Goal: Task Accomplishment & Management: Manage account settings

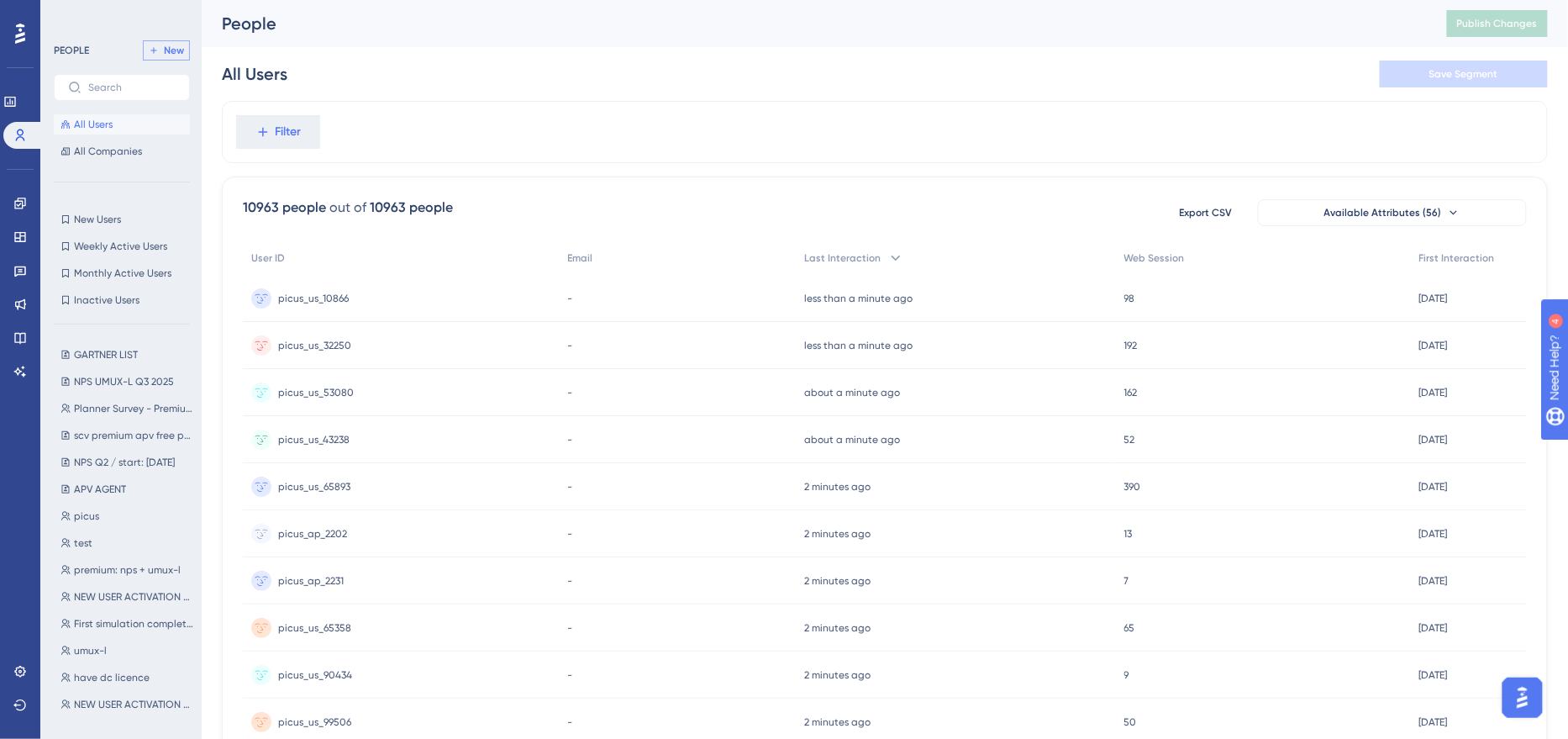
click at [178, 52] on span "New" at bounding box center [174, 50] width 20 height 14
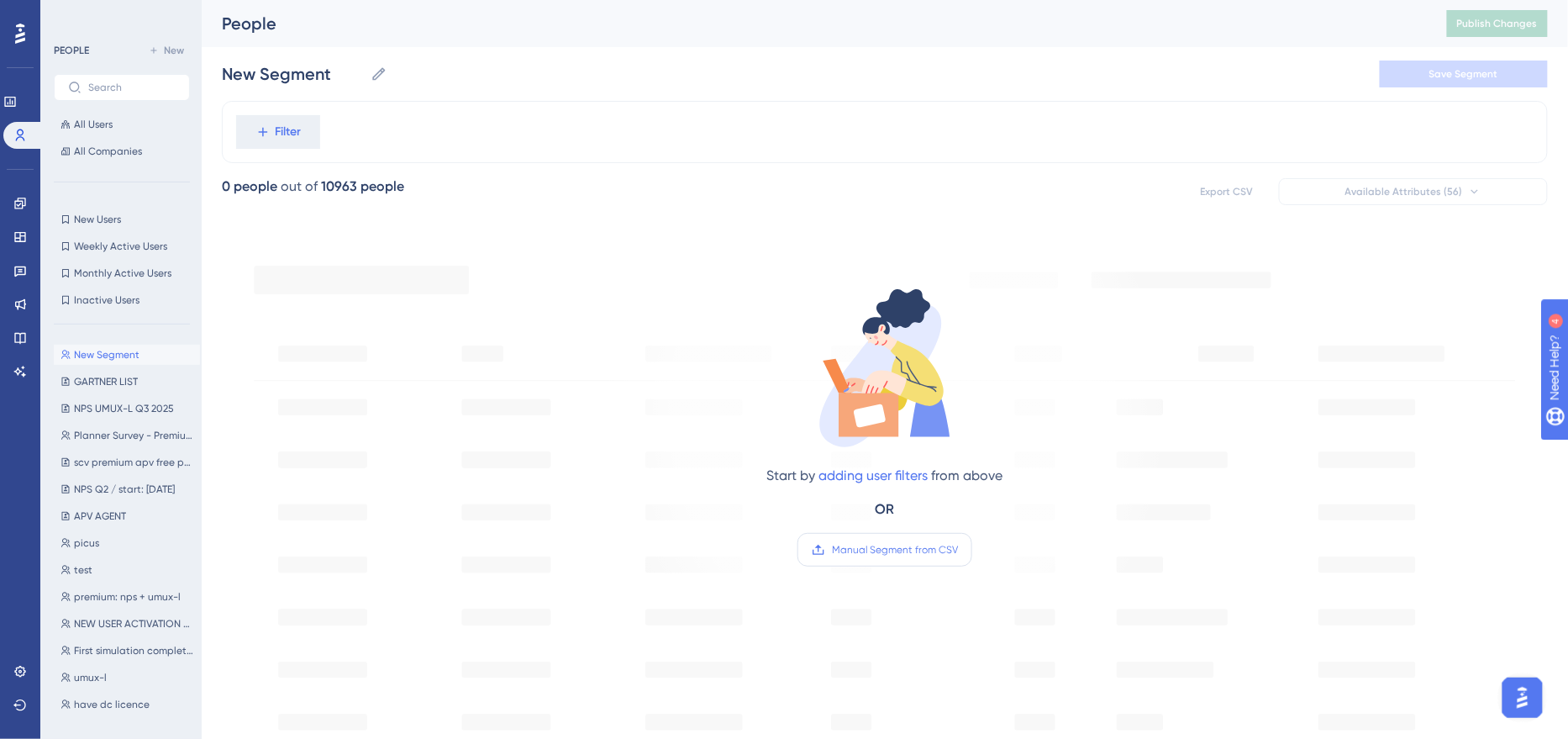
click at [917, 557] on label "Manual Segment from CSV" at bounding box center [884, 550] width 175 height 34
click at [958, 550] on input "Manual Segment from CSV" at bounding box center [958, 550] width 0 height 0
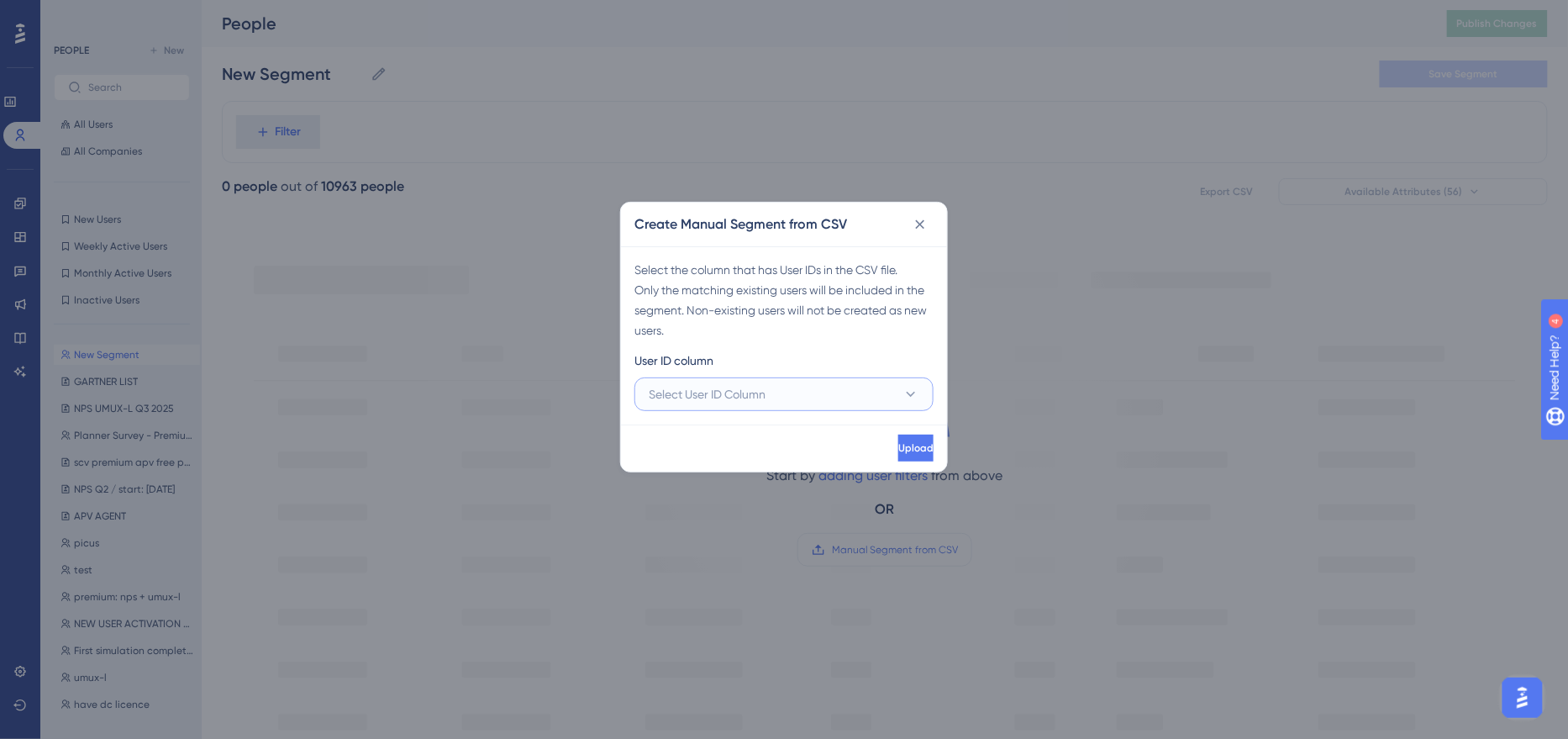
click at [762, 383] on button "Select User ID Column" at bounding box center [784, 394] width 299 height 34
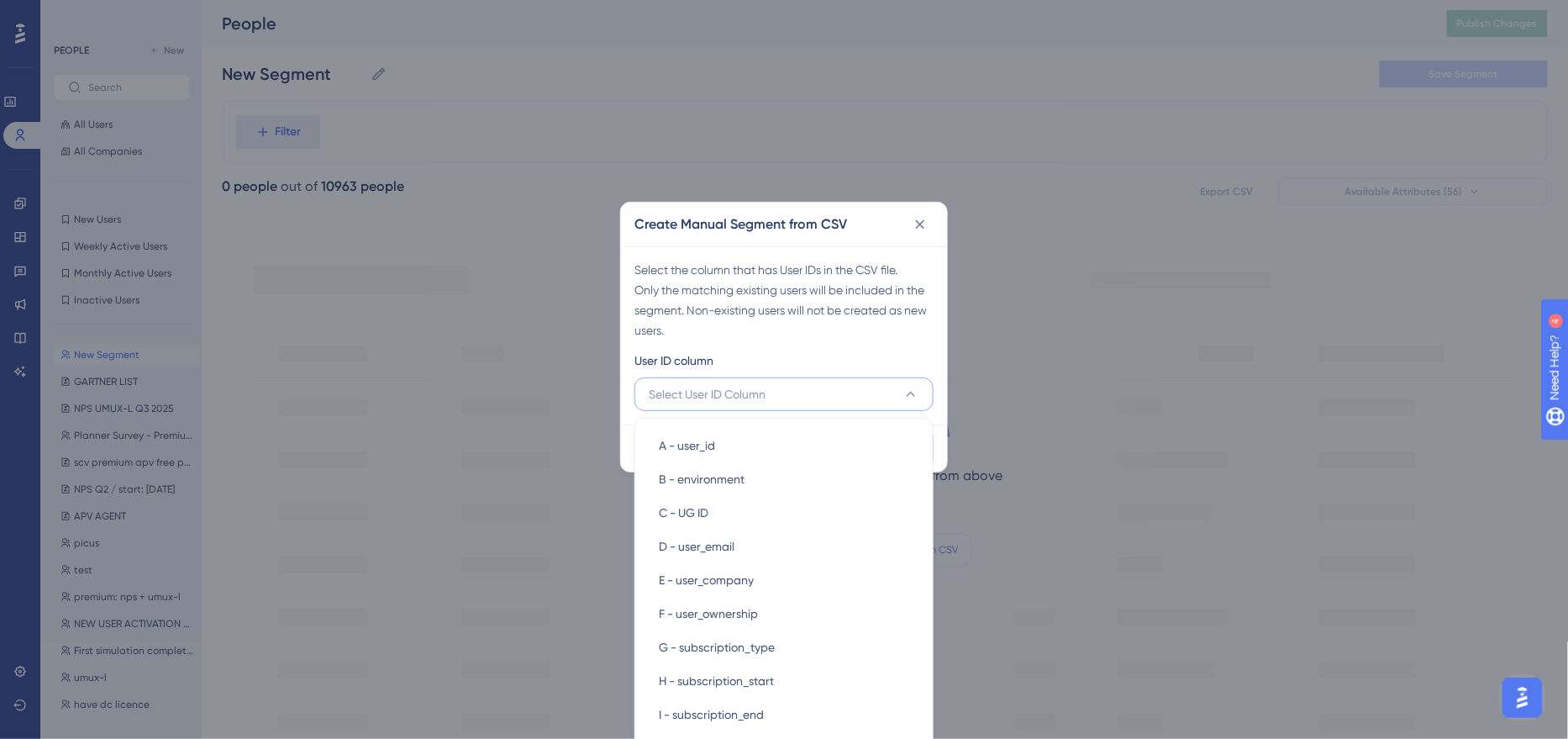
scroll to position [27, 0]
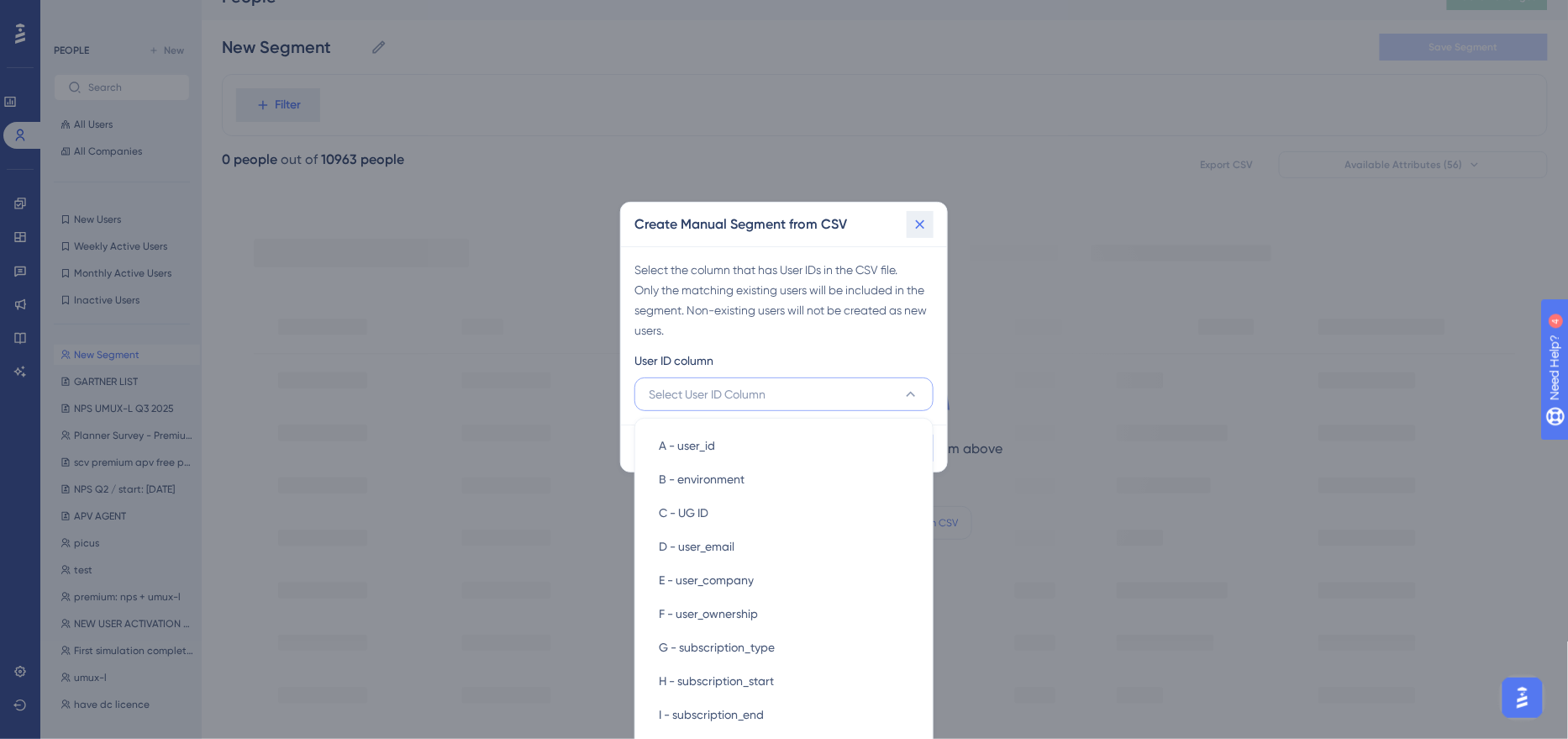
click at [922, 220] on icon at bounding box center [921, 224] width 10 height 10
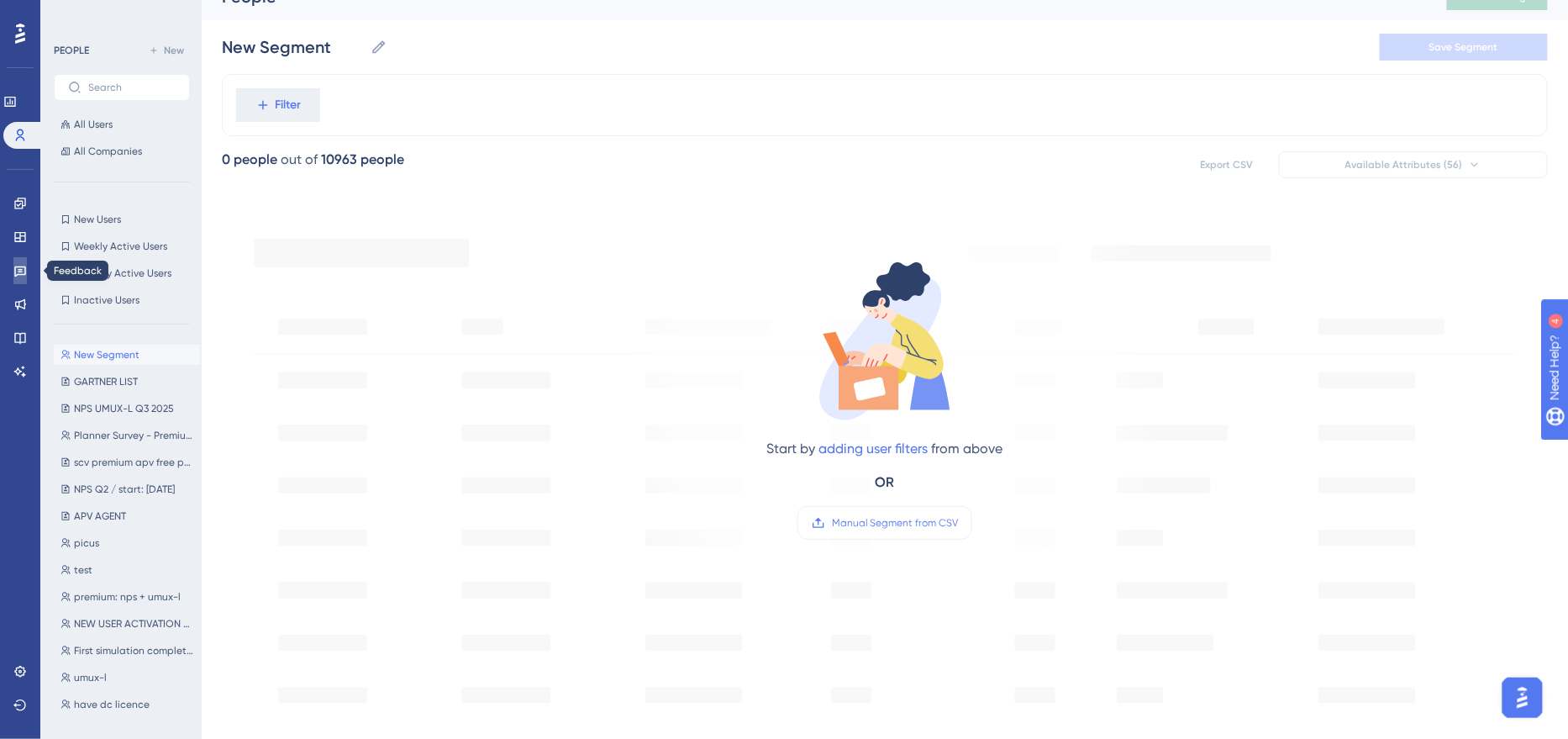
click at [19, 266] on icon at bounding box center [20, 270] width 14 height 14
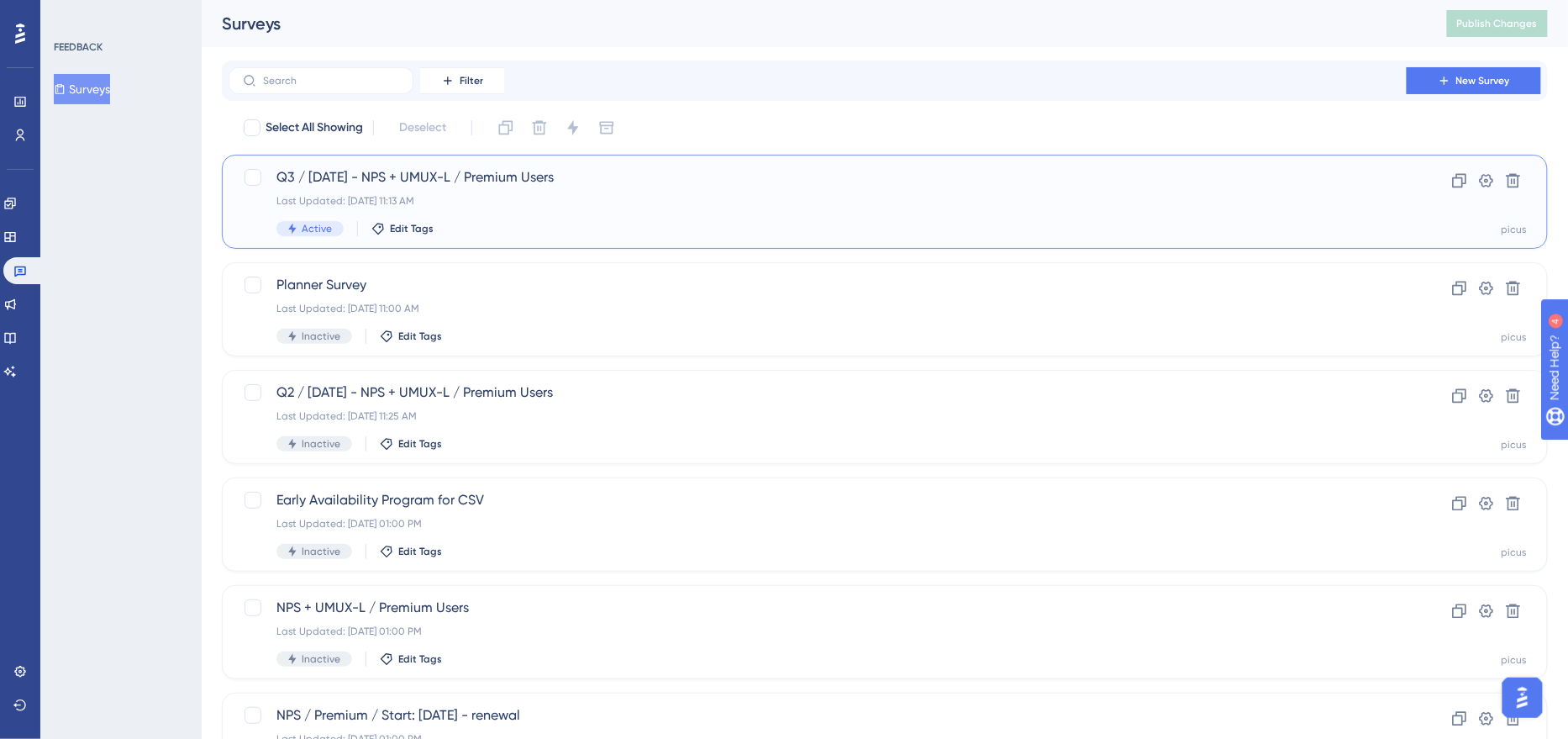
click at [568, 222] on div "Active Edit Tags" at bounding box center [817, 229] width 1082 height 15
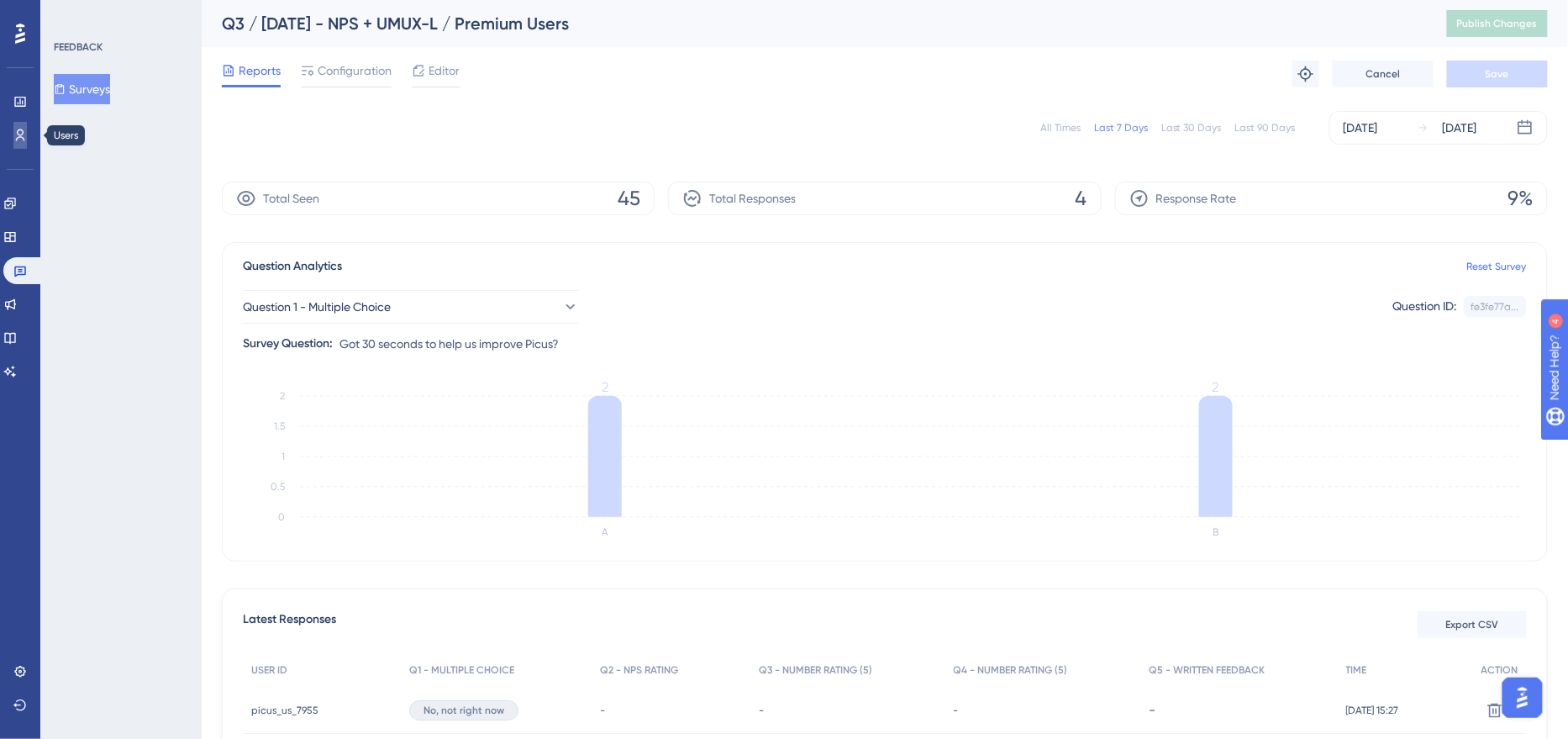
click at [18, 132] on icon at bounding box center [20, 135] width 14 height 14
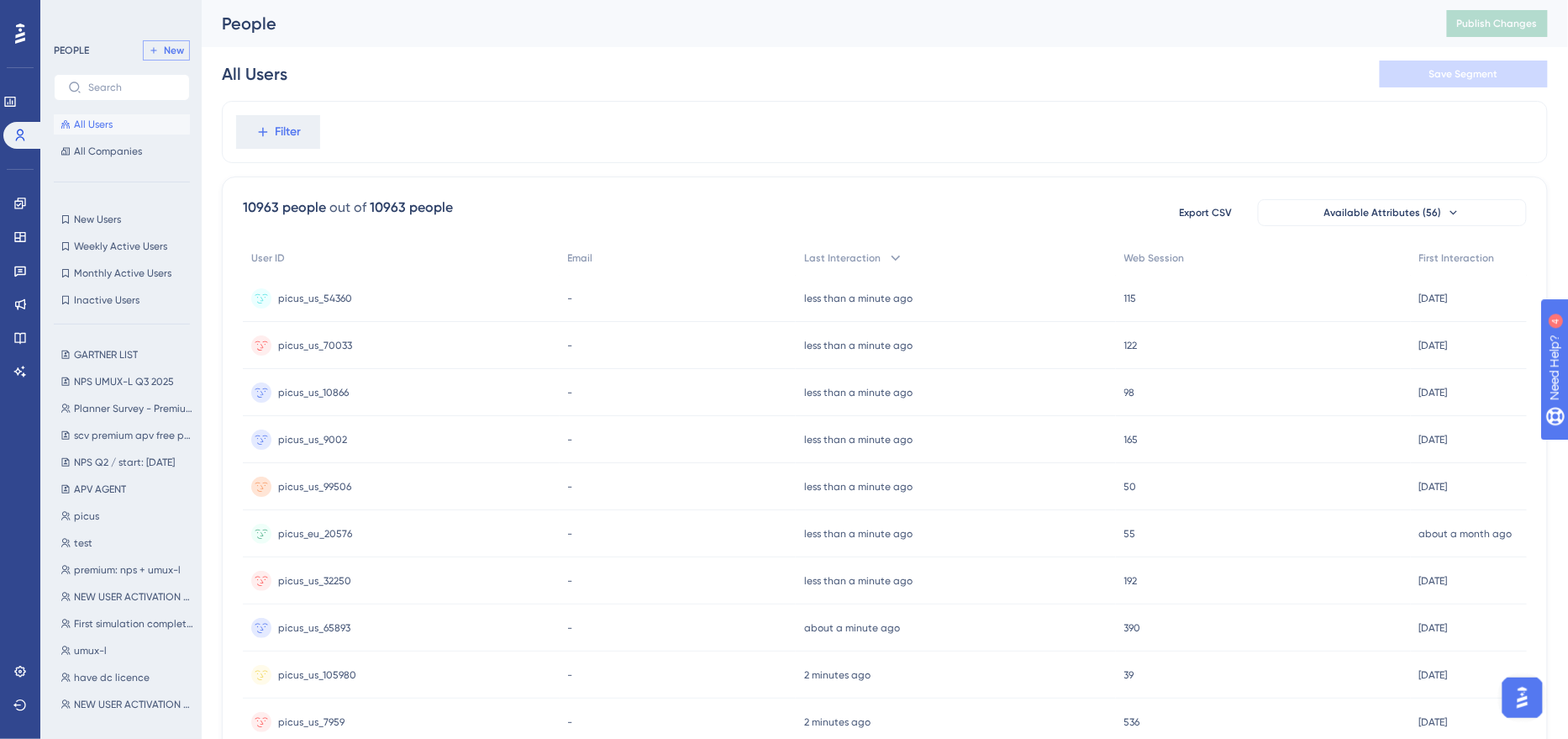
click at [178, 49] on span "New" at bounding box center [174, 50] width 20 height 14
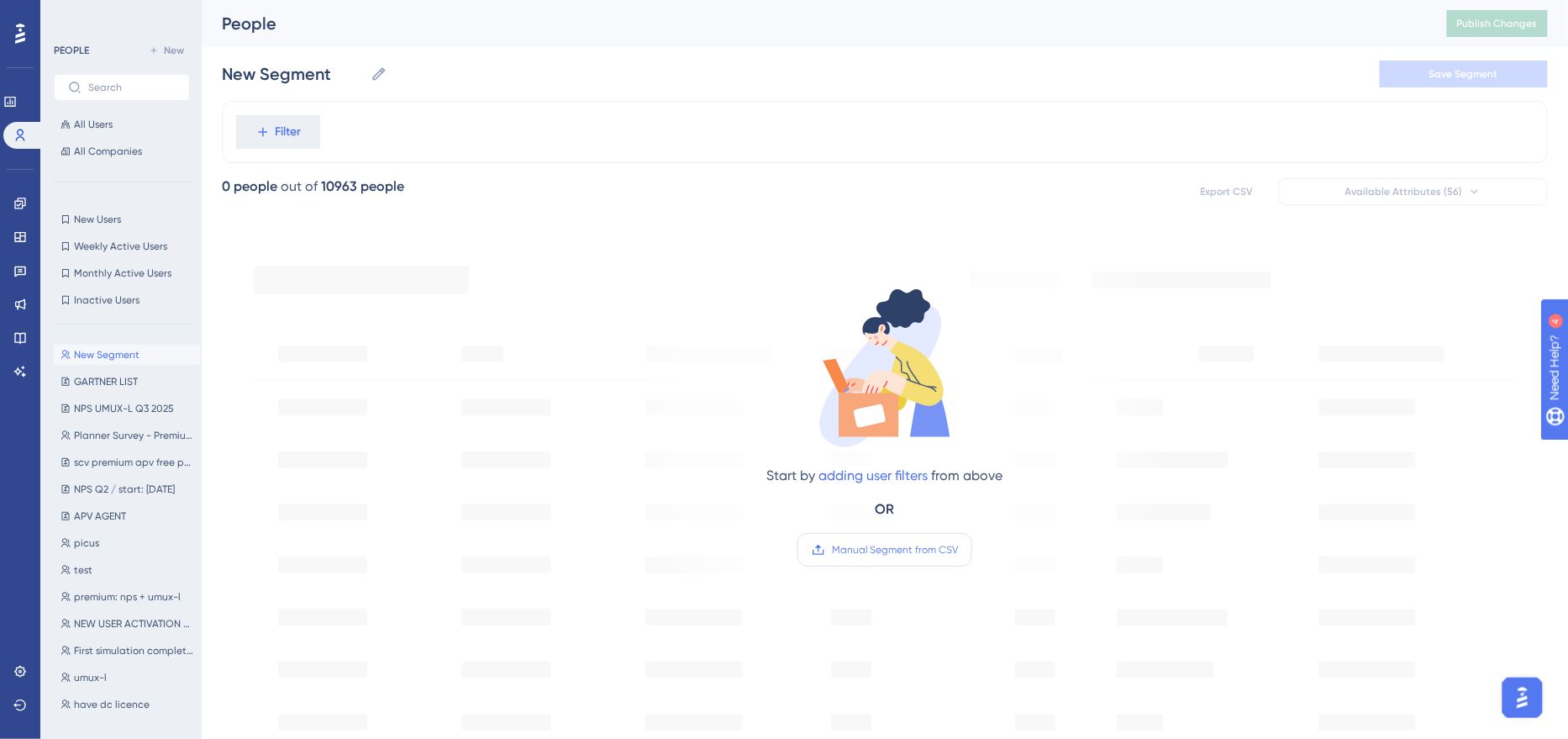
click at [868, 549] on span "Manual Segment from CSV" at bounding box center [895, 550] width 126 height 14
click at [958, 550] on input "Manual Segment from CSV" at bounding box center [958, 550] width 0 height 0
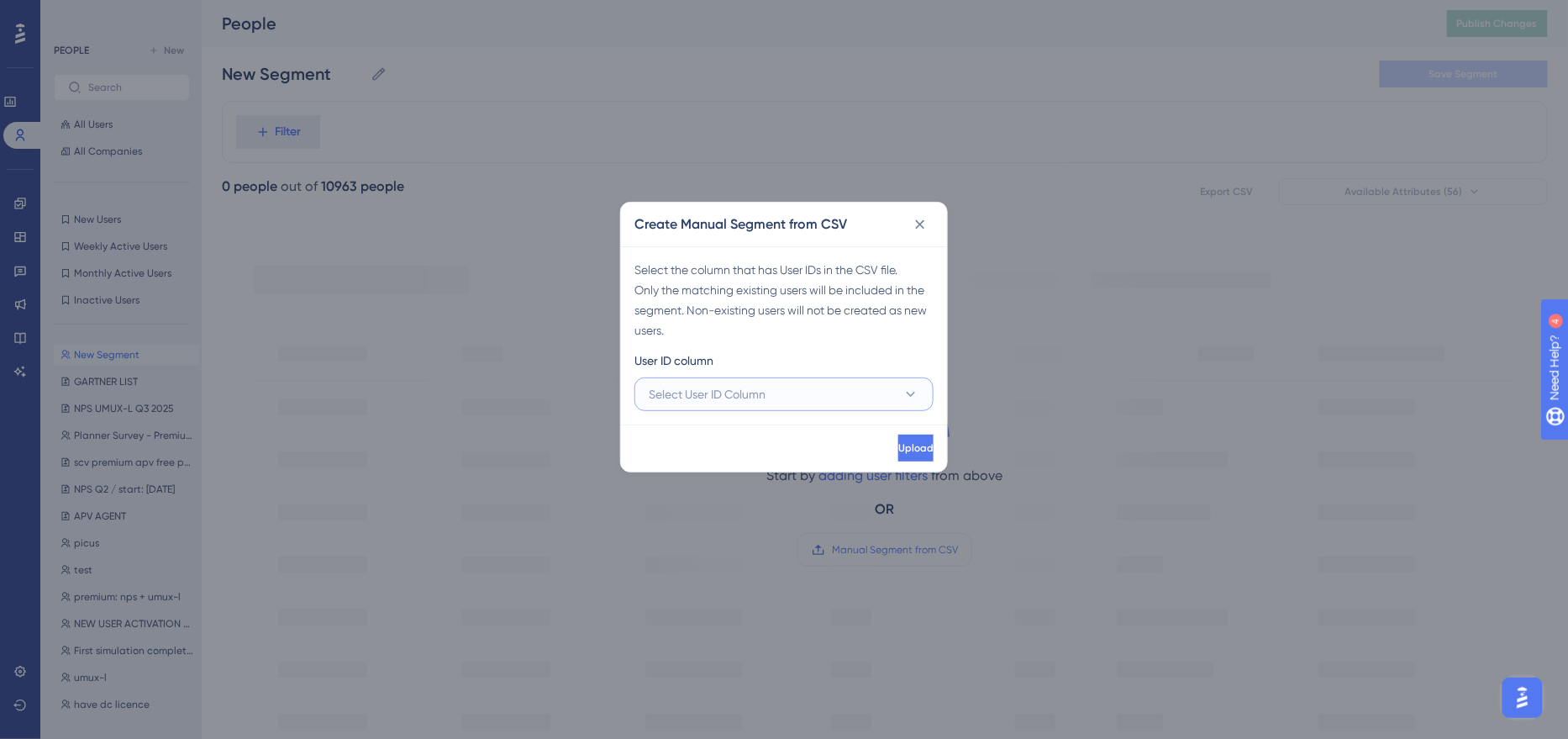
click at [811, 405] on button "Select User ID Column" at bounding box center [784, 394] width 299 height 34
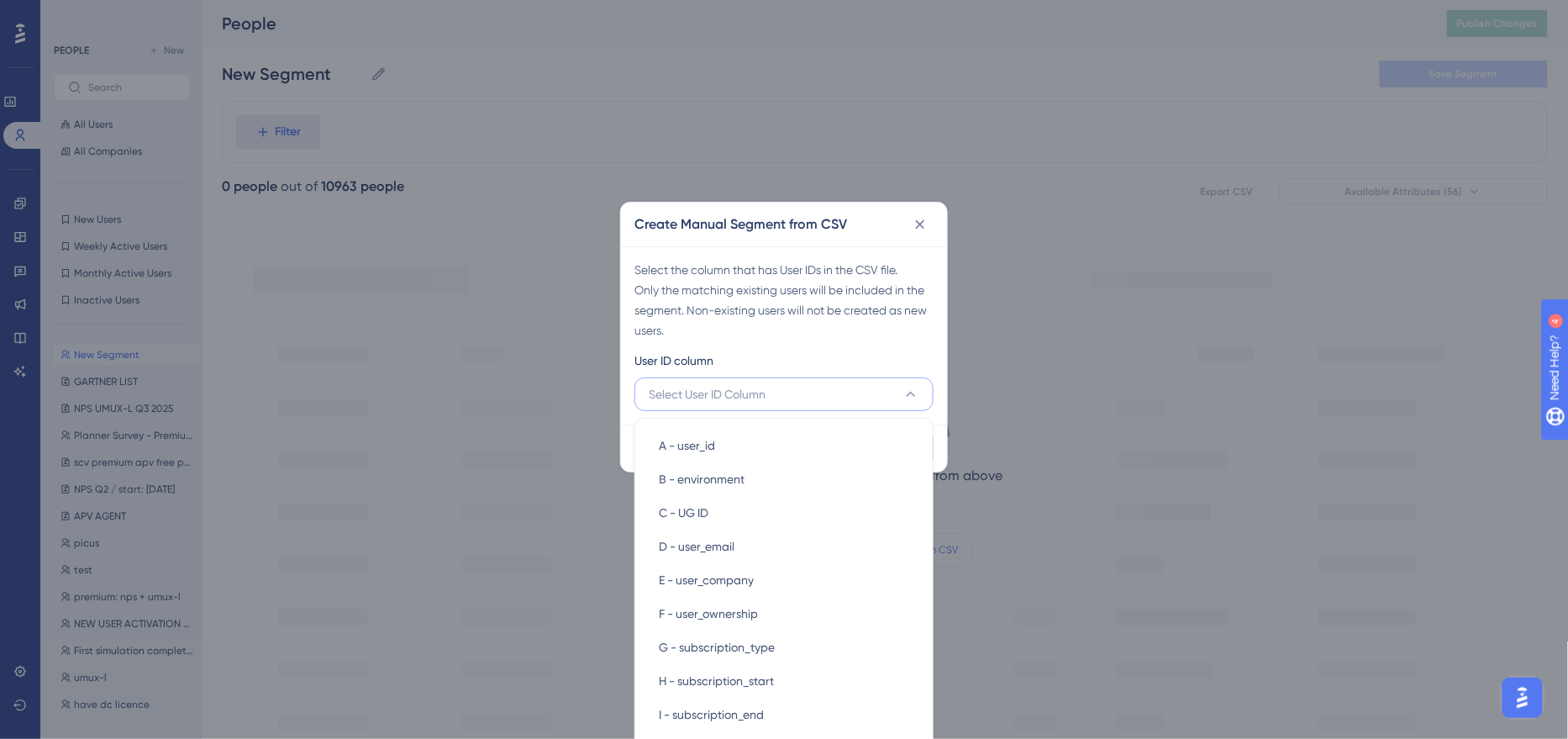
scroll to position [27, 0]
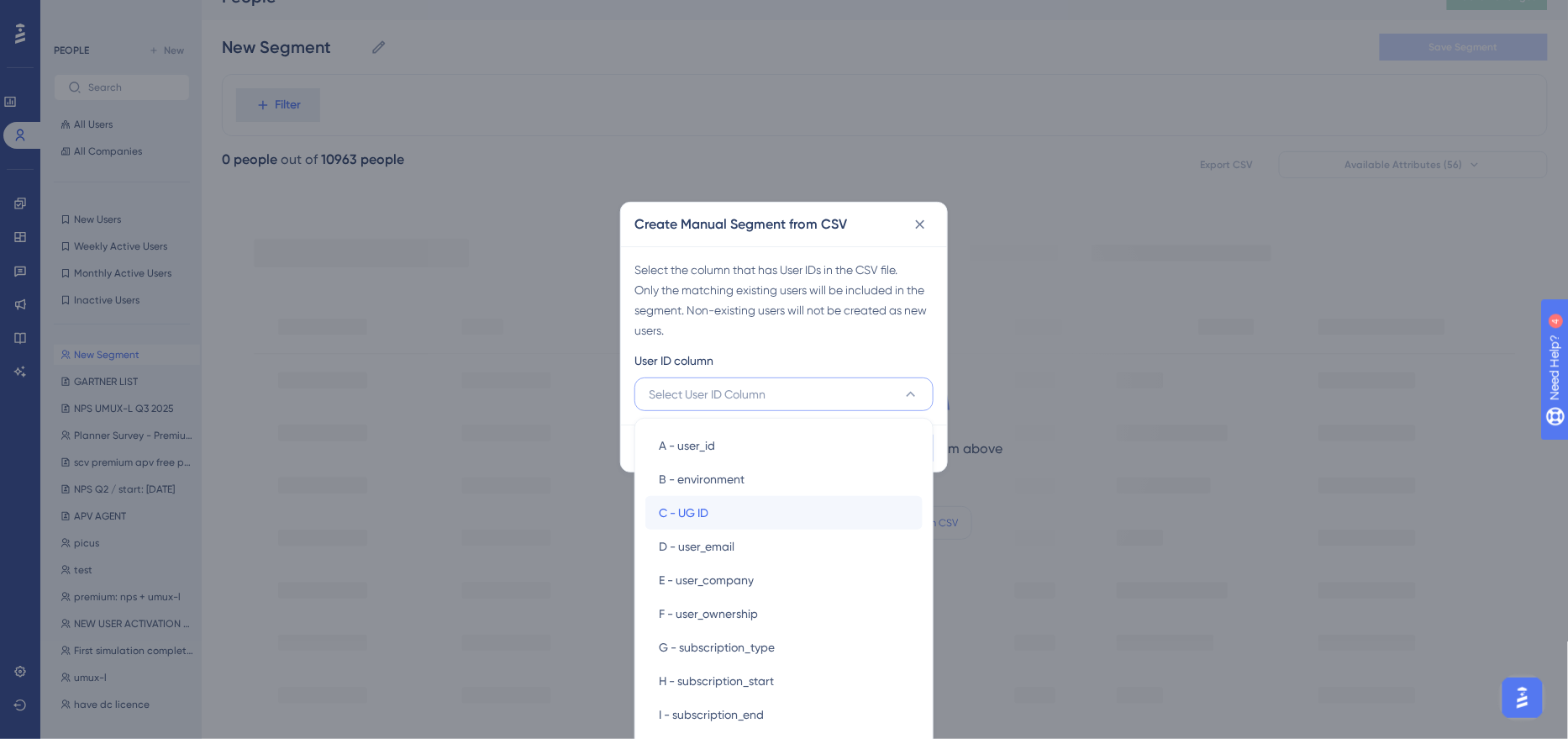
click at [787, 506] on div "C - UG ID C - UG ID" at bounding box center [784, 513] width 250 height 34
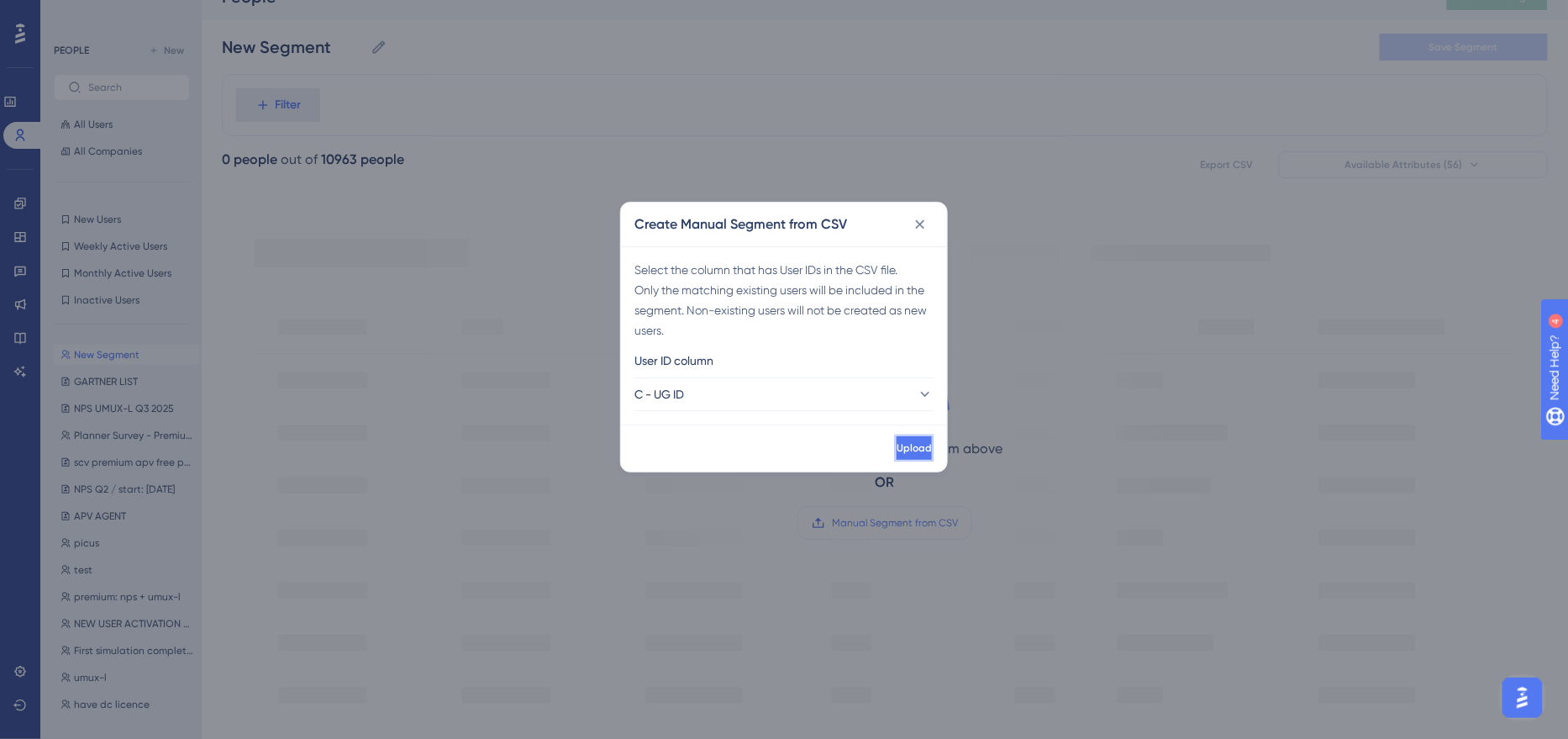
click at [897, 446] on span "Upload" at bounding box center [914, 448] width 36 height 14
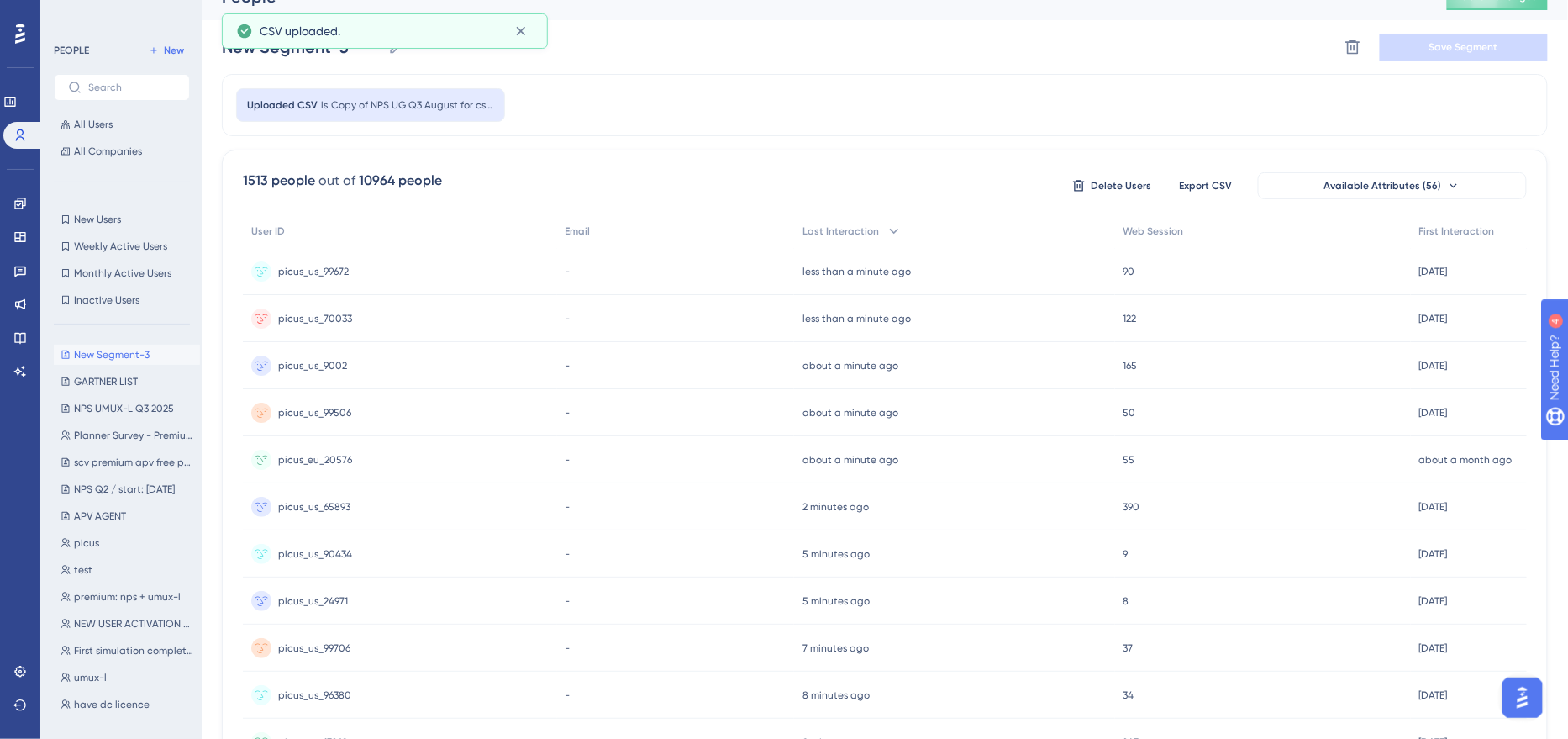
scroll to position [0, 0]
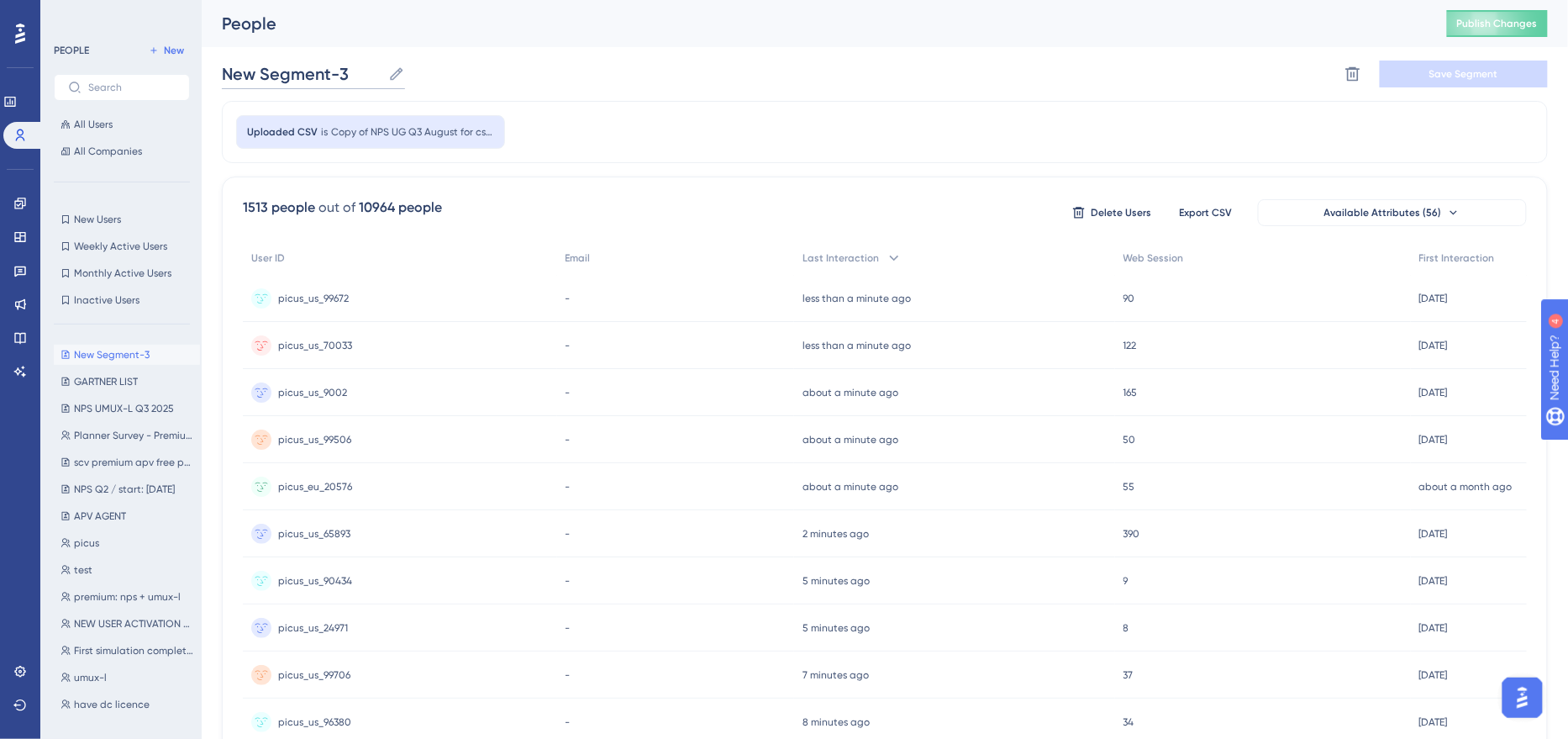
click at [371, 71] on input "New Segment-3" at bounding box center [301, 73] width 159 height 23
type input "q"
type input "NEW Q3 NPS UMUX-L 2025"
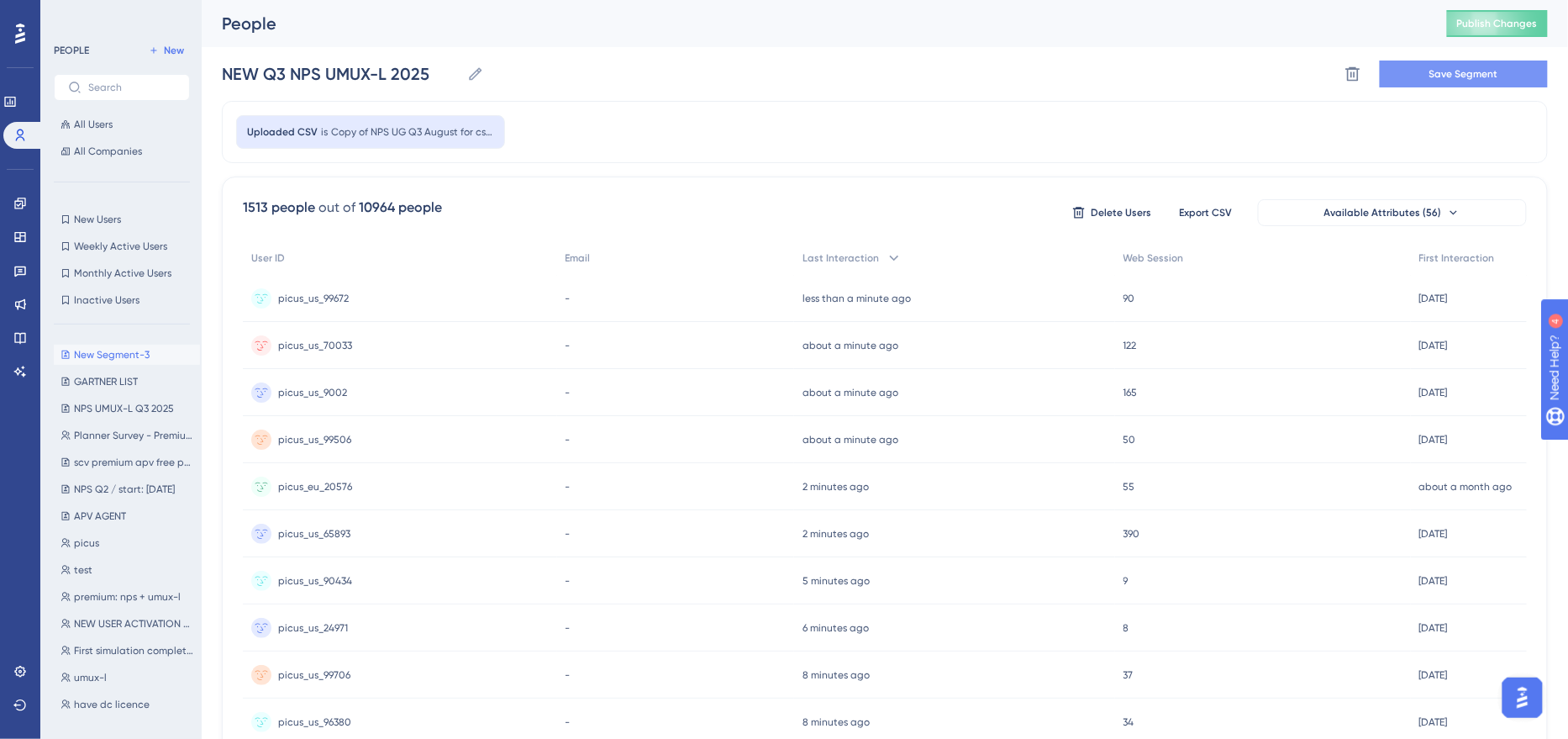
click at [1449, 80] on span "Save Segment" at bounding box center [1464, 74] width 69 height 14
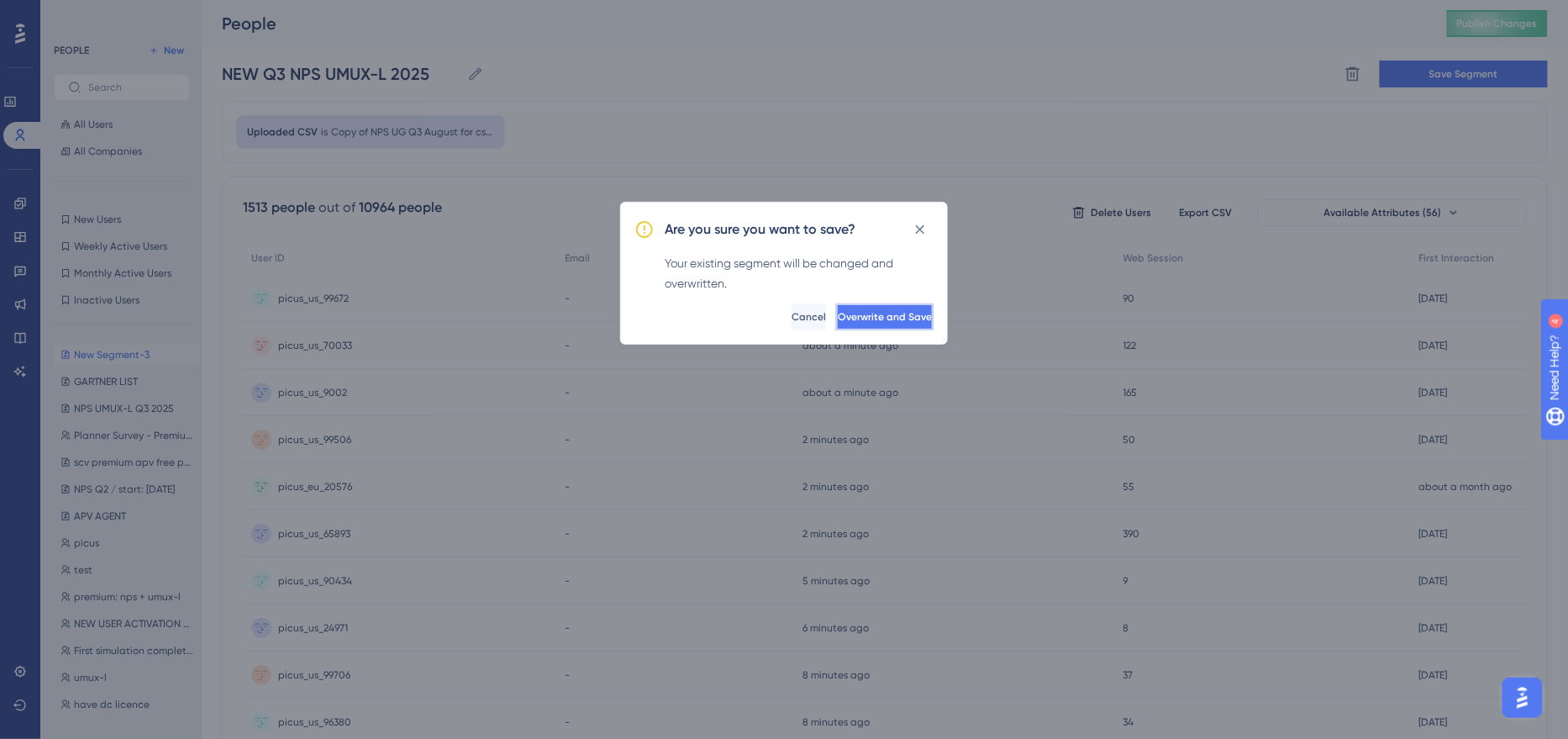
click at [896, 317] on span "Overwrite and Save" at bounding box center [885, 317] width 95 height 14
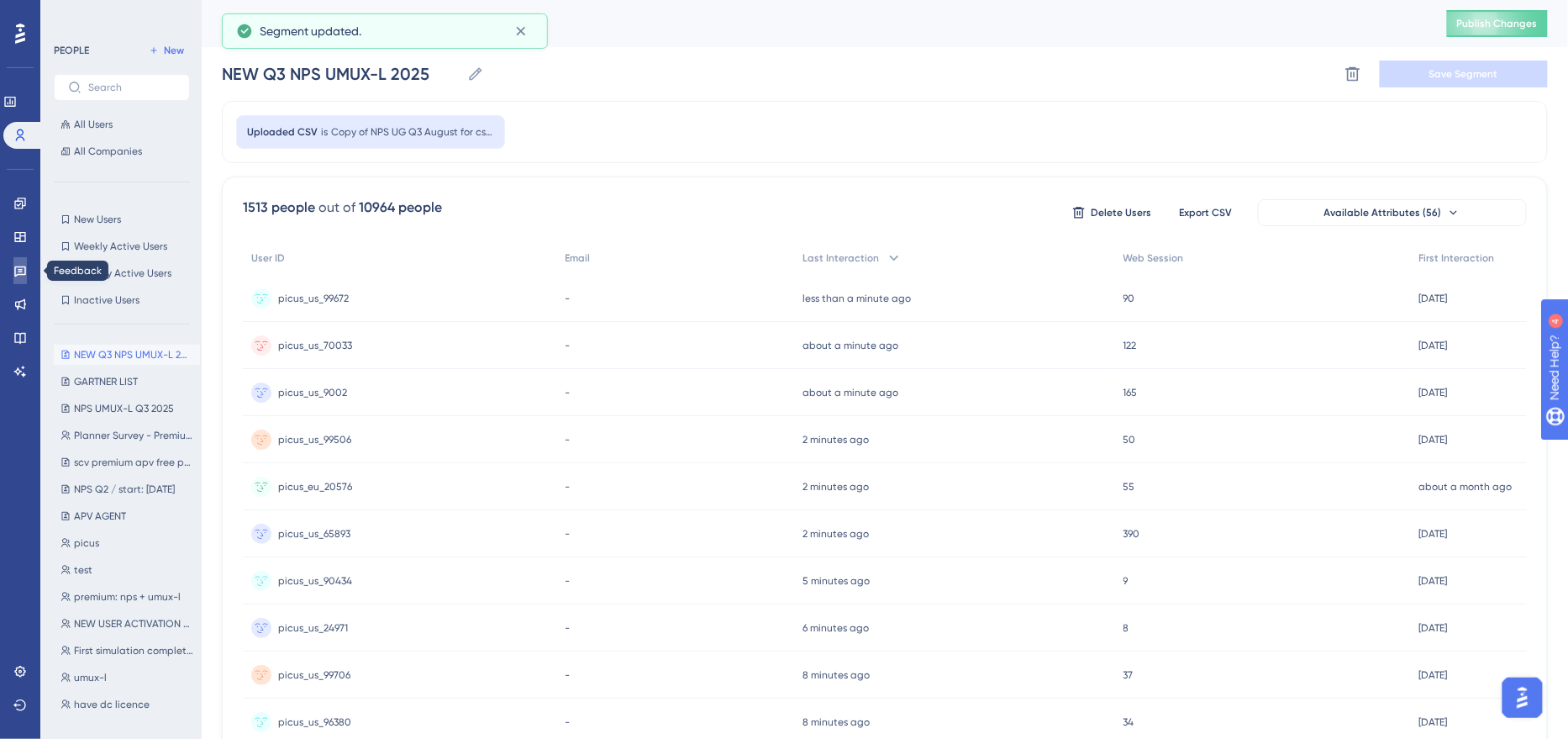
click at [15, 270] on icon at bounding box center [20, 271] width 12 height 11
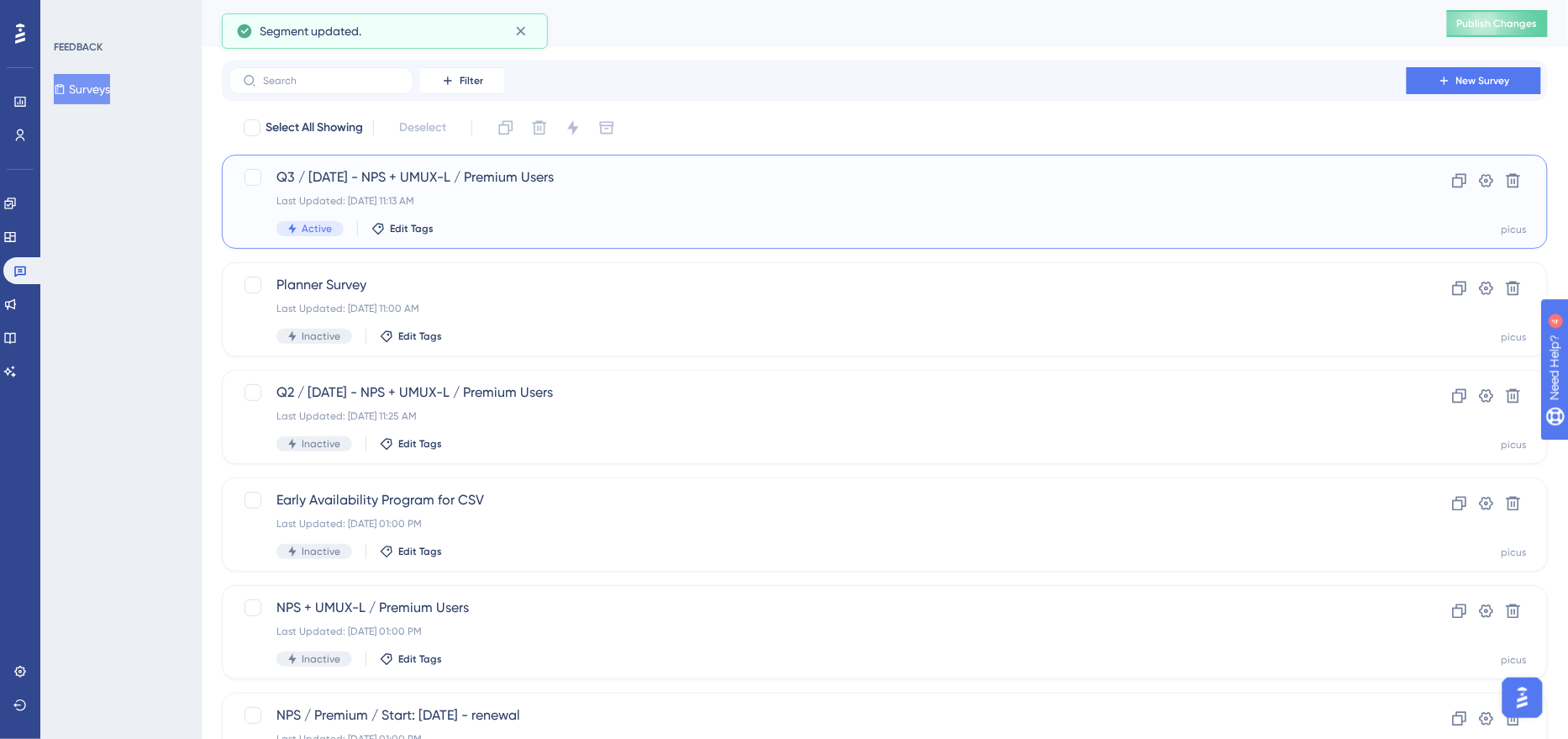
click at [539, 219] on div "Q3 / [DATE] - NPS + UMUX-L / Premium Users Last Updated: [DATE] 11:13 AM Active…" at bounding box center [817, 201] width 1082 height 69
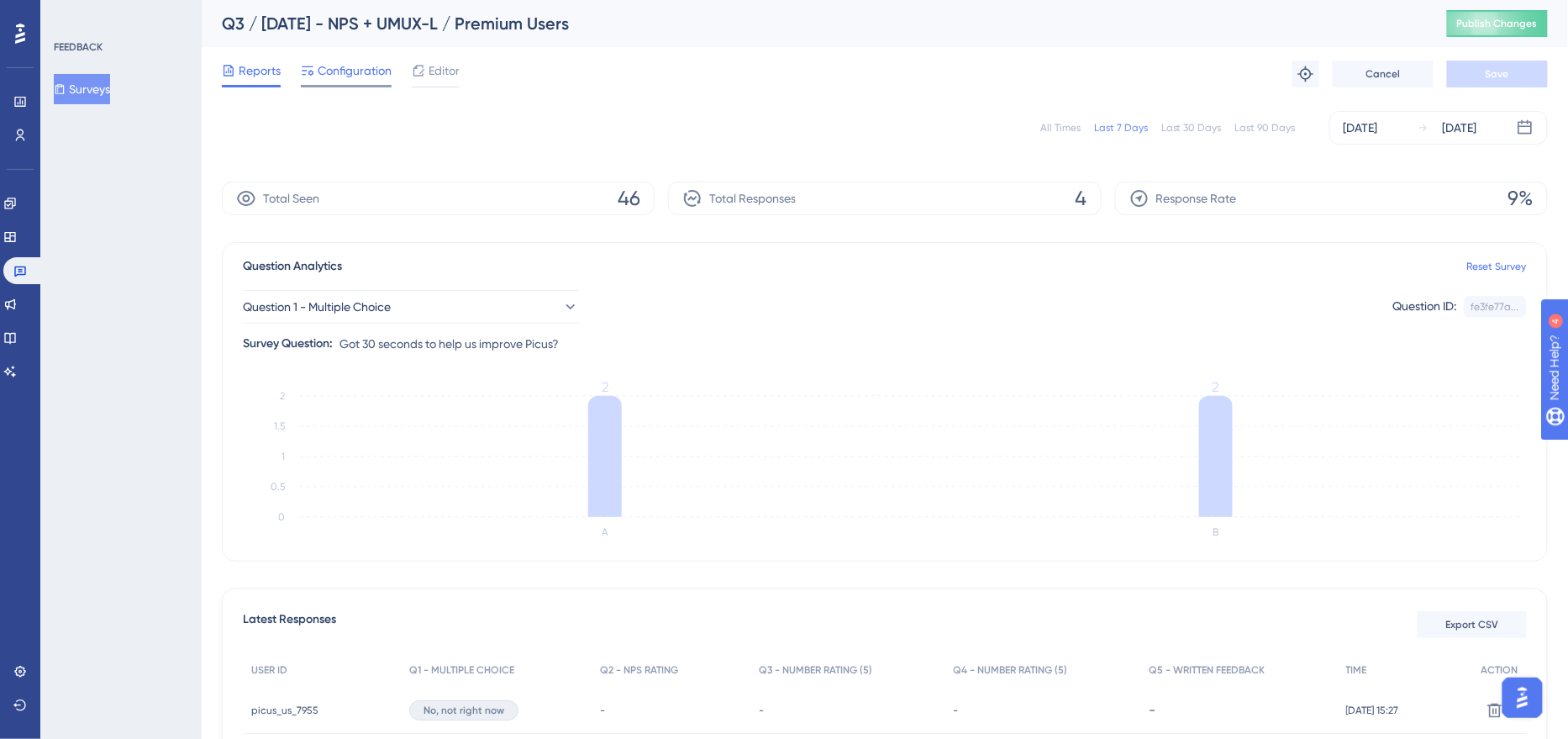
click at [326, 80] on span "Configuration" at bounding box center [354, 71] width 74 height 20
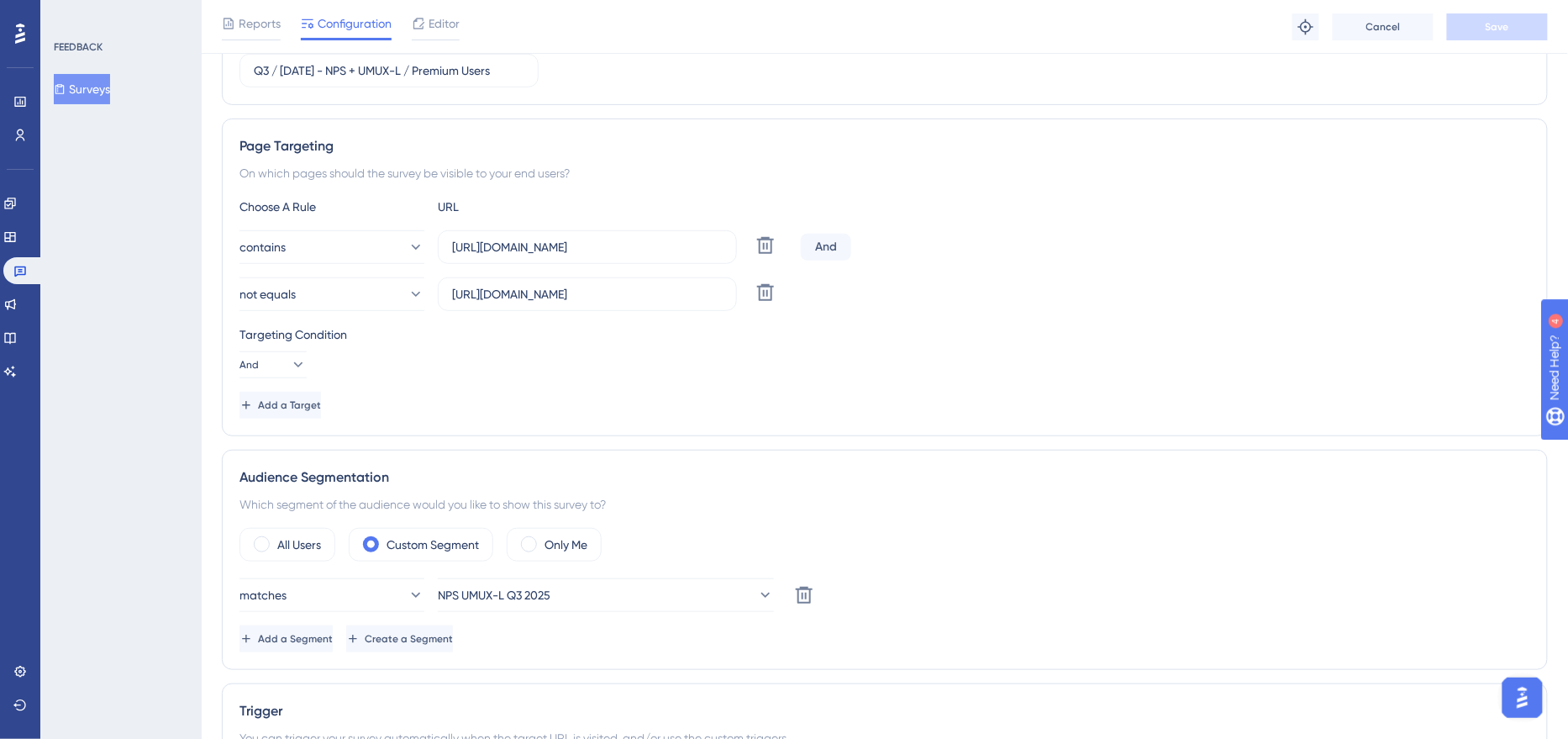
scroll to position [263, 0]
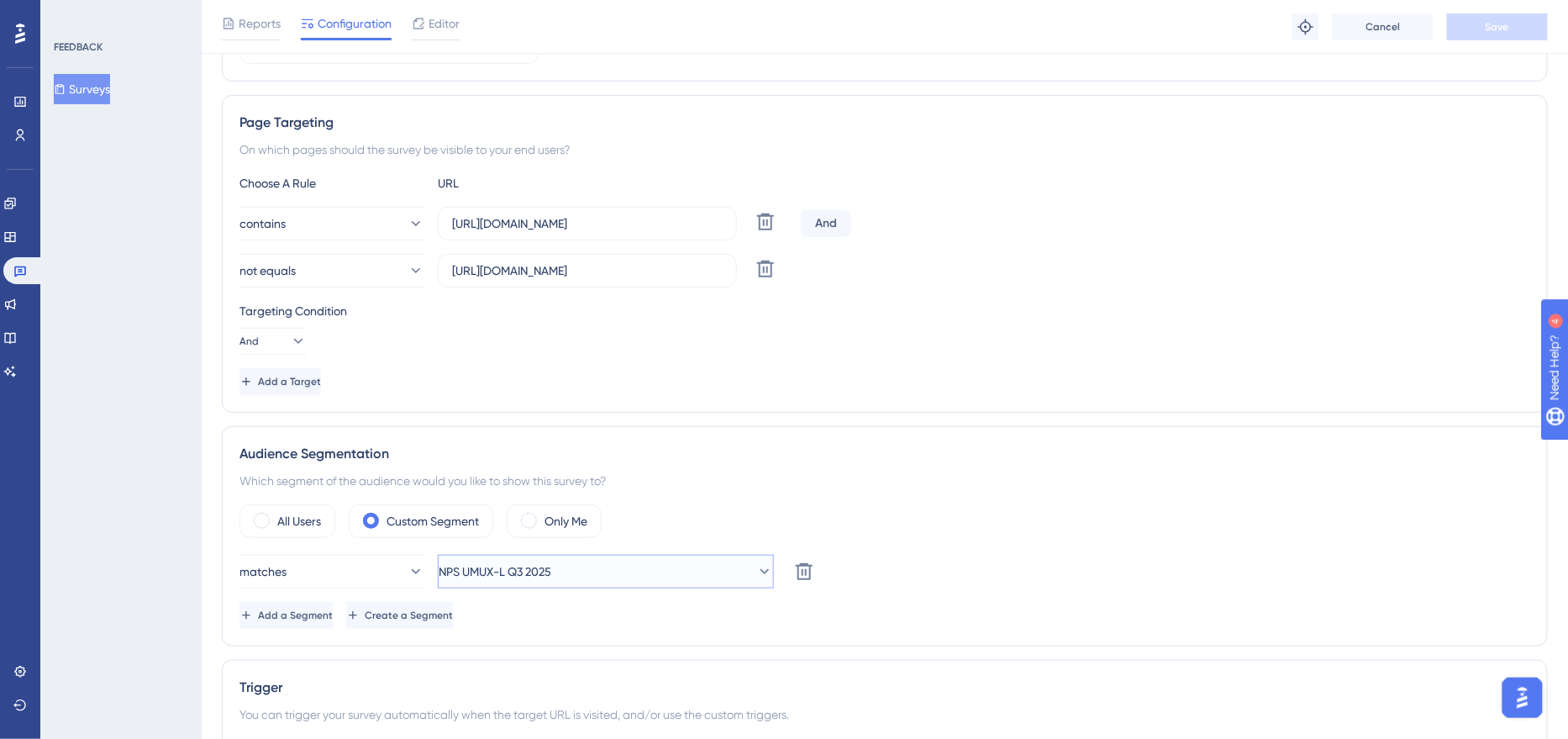
click at [510, 569] on span "NPS UMUX-L Q3 2025" at bounding box center [494, 572] width 113 height 20
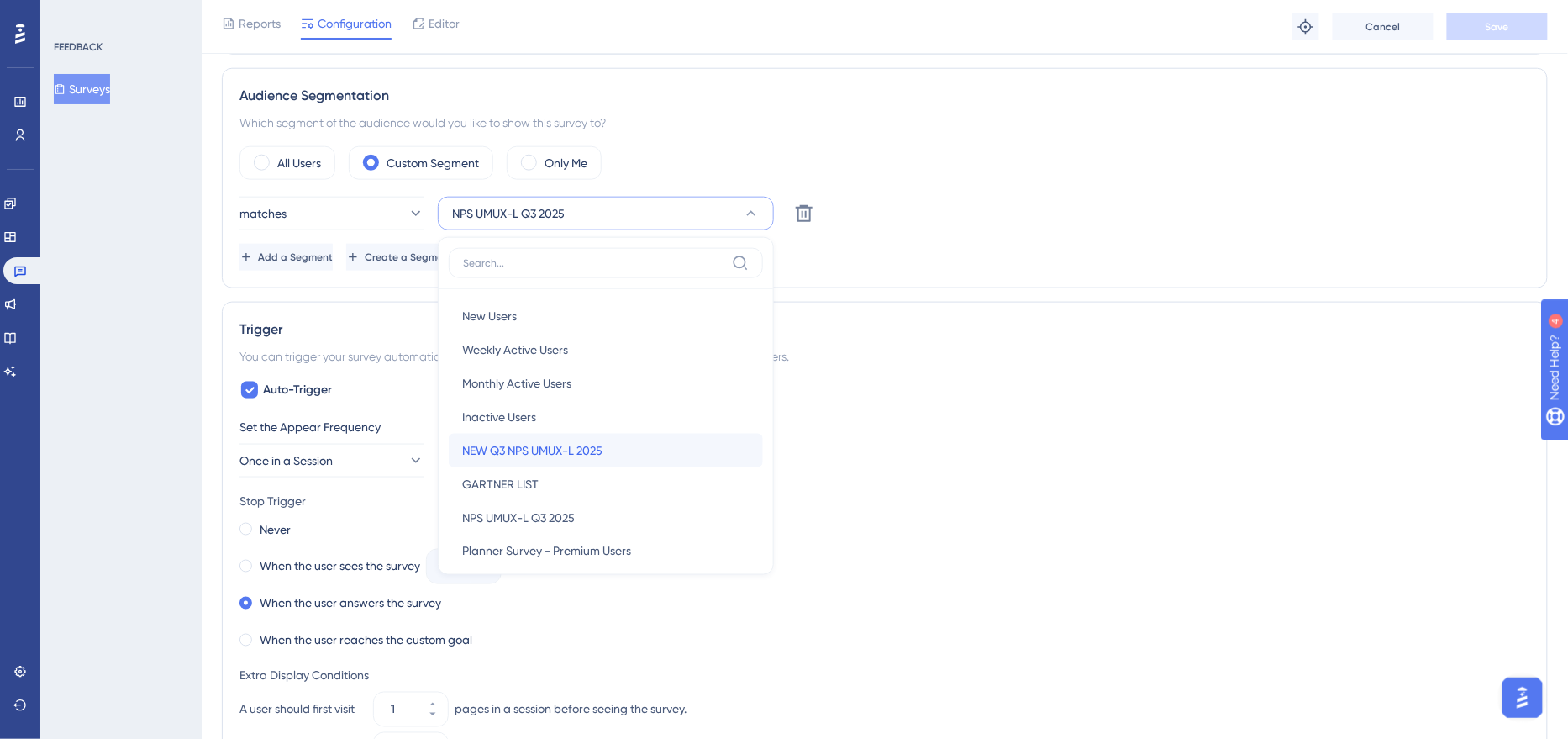
click at [524, 456] on div "NEW Q3 NPS UMUX-L 2025 NEW Q3 NPS UMUX-L 2025" at bounding box center [606, 450] width 288 height 34
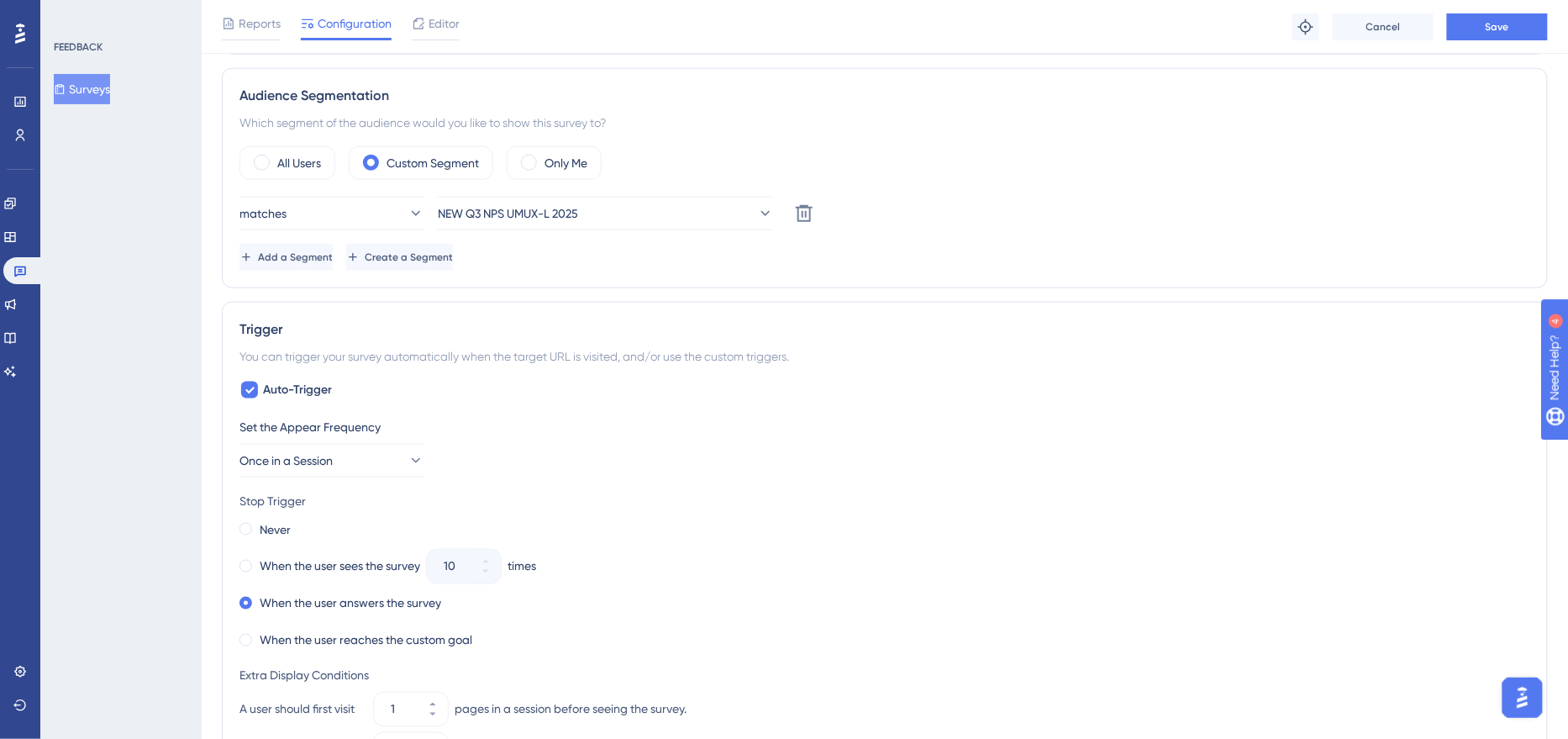
click at [910, 263] on div "Add a Segment Create a Segment" at bounding box center [884, 257] width 1291 height 27
click at [1498, 33] on span "Save" at bounding box center [1498, 27] width 23 height 14
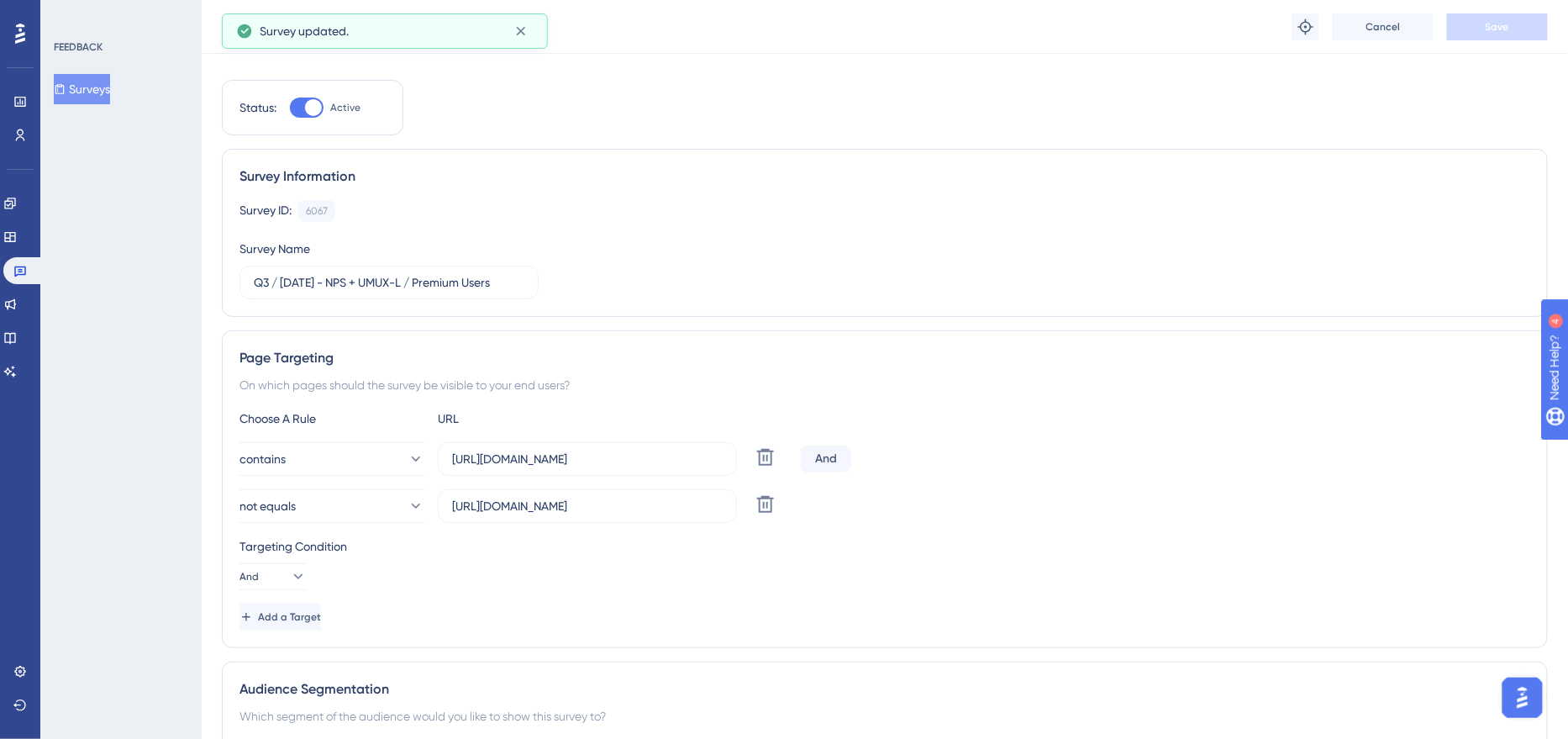
scroll to position [0, 0]
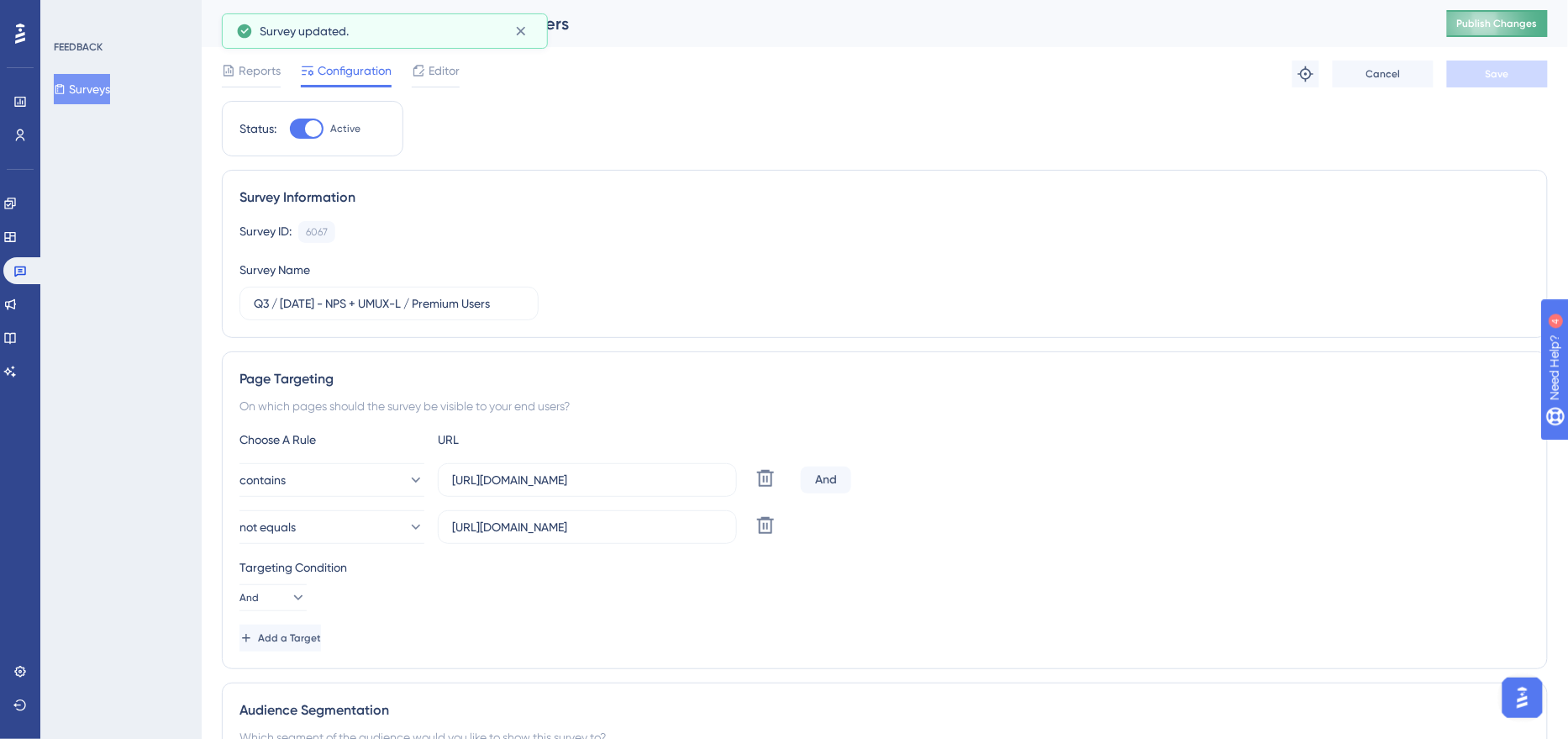
click at [1510, 29] on span "Publish Changes" at bounding box center [1498, 23] width 81 height 14
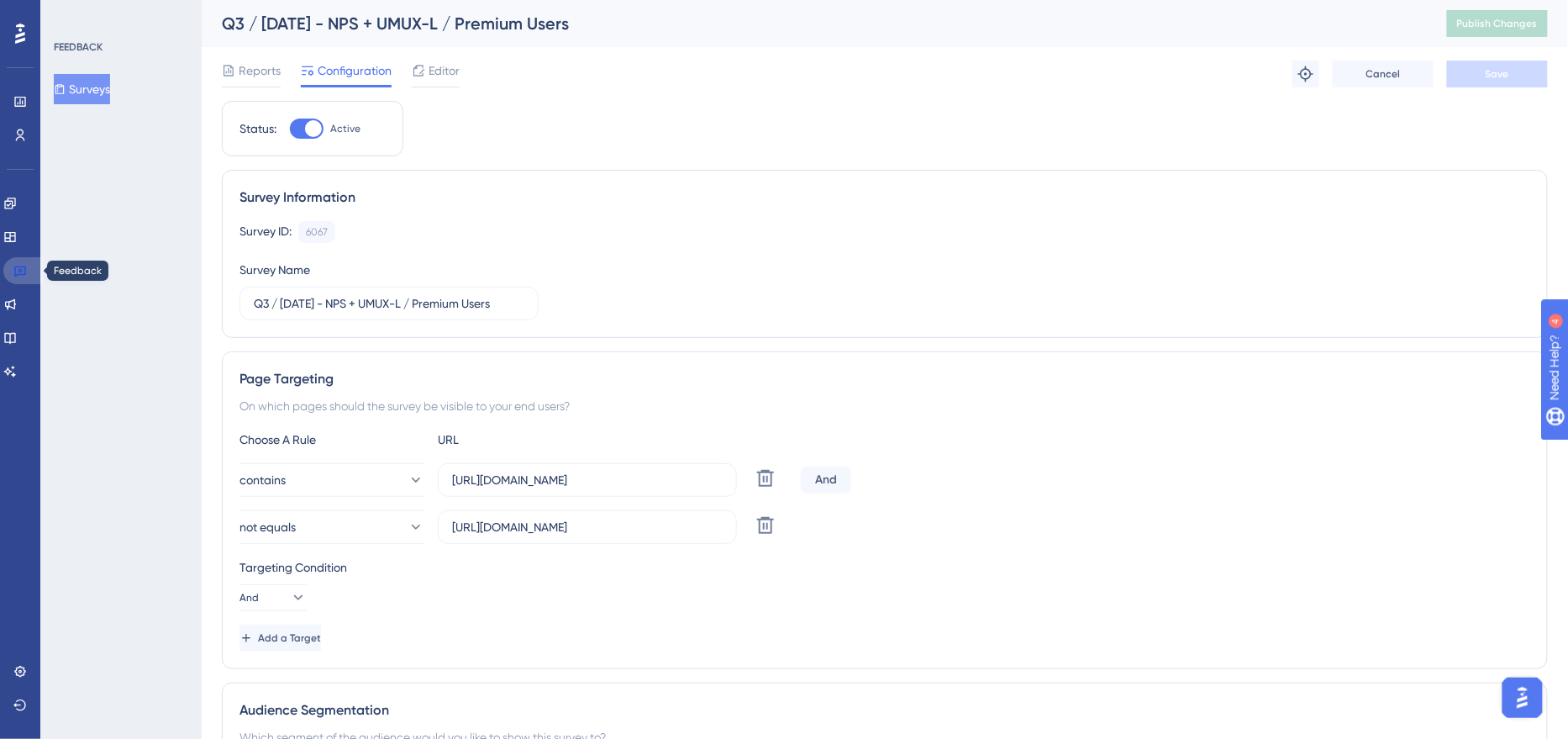
click at [17, 270] on icon at bounding box center [20, 270] width 14 height 14
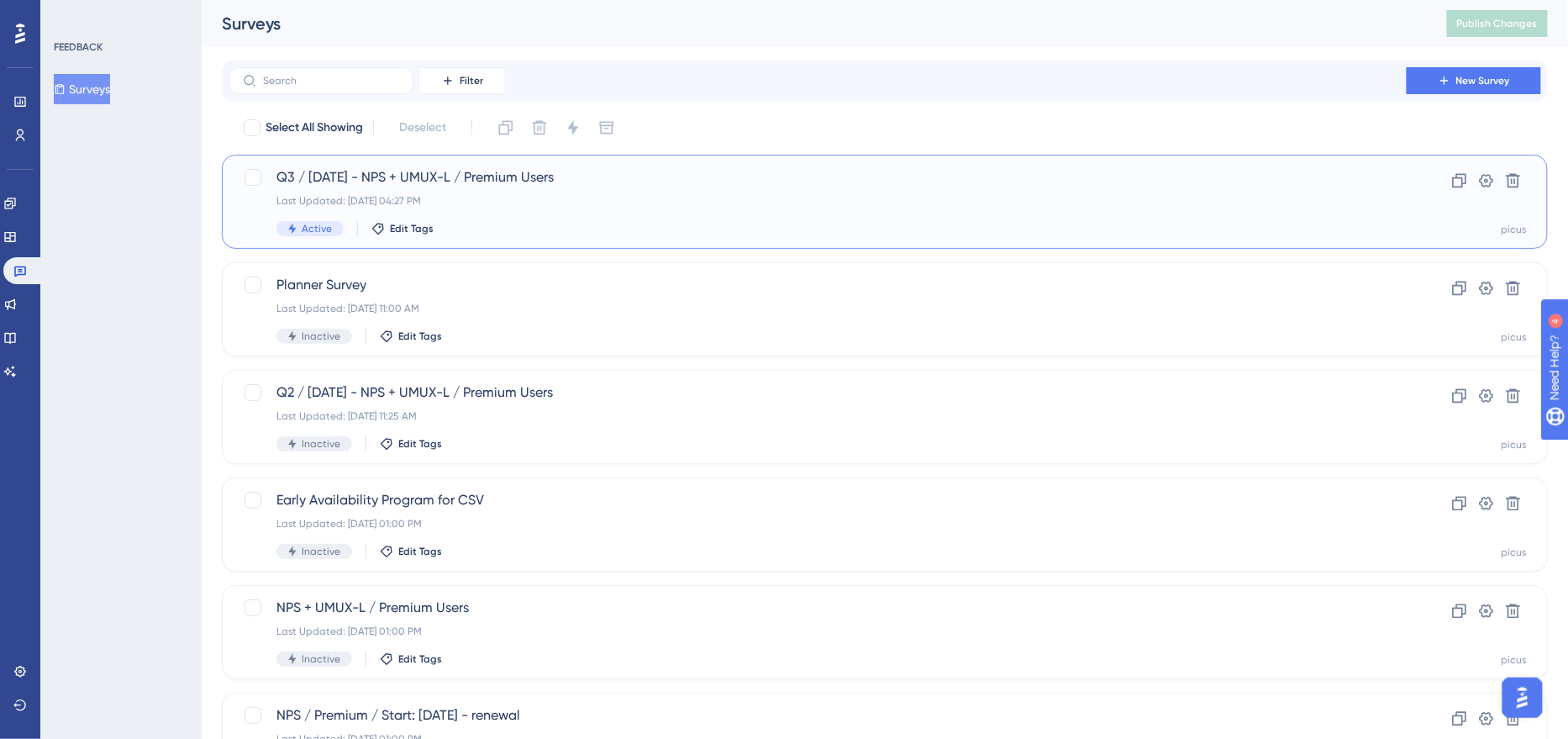
click at [510, 205] on div "Last Updated: [DATE] 04:27 PM" at bounding box center [817, 201] width 1082 height 14
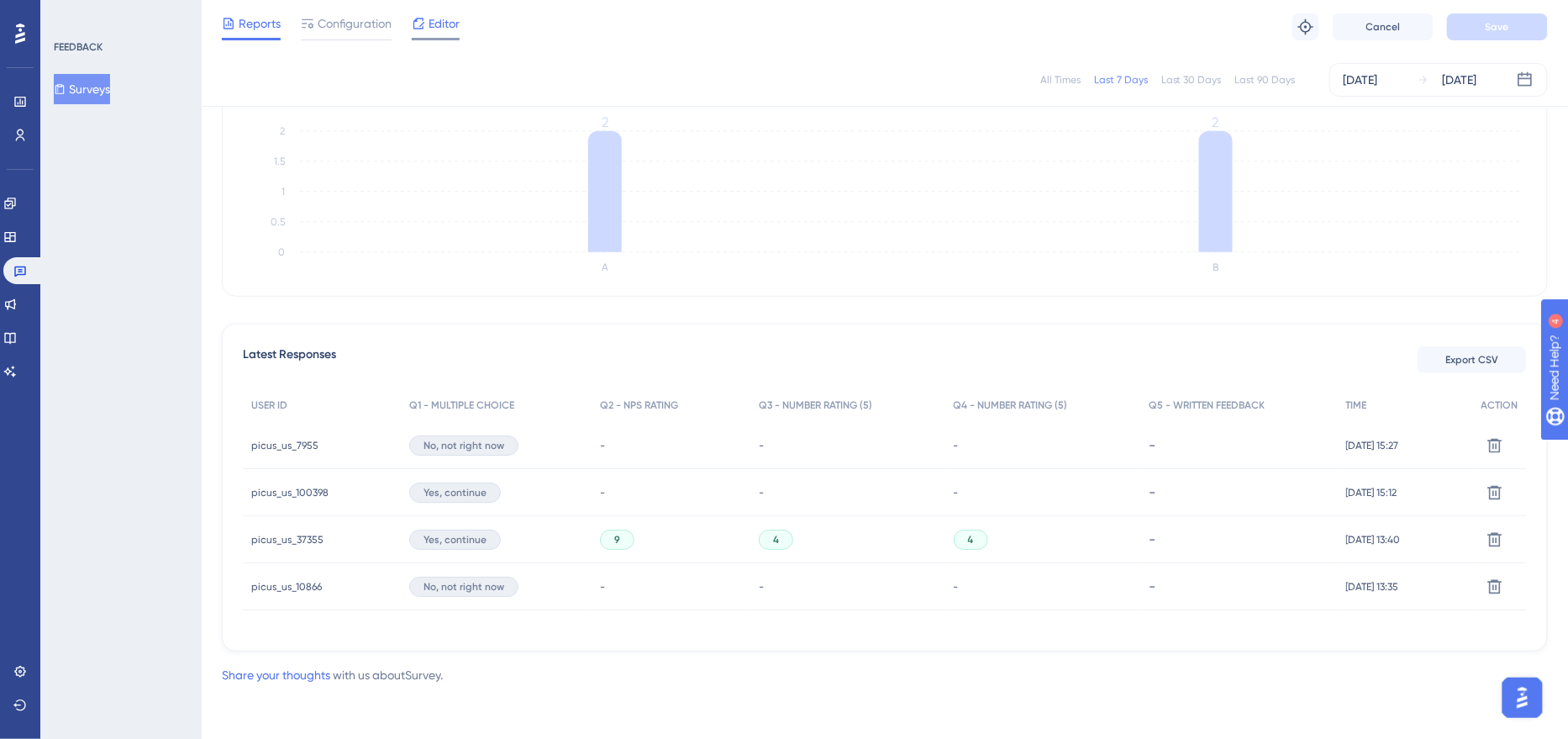
scroll to position [263, 0]
